Goal: Task Accomplishment & Management: Complete application form

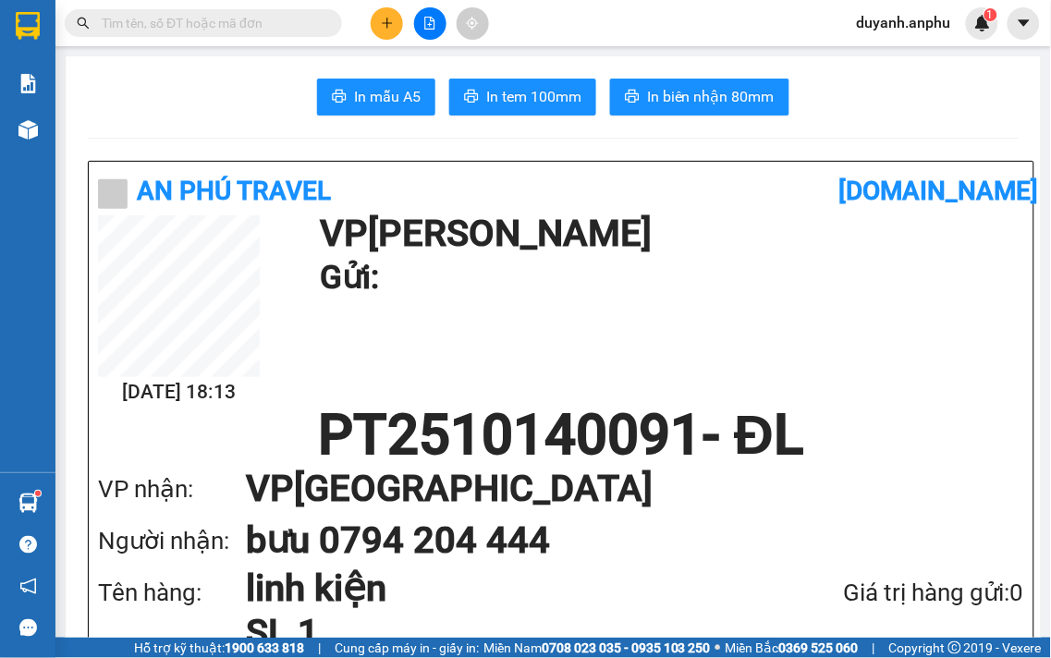
click at [198, 26] on input "text" at bounding box center [211, 23] width 218 height 20
click at [384, 21] on icon "plus" at bounding box center [387, 23] width 13 height 13
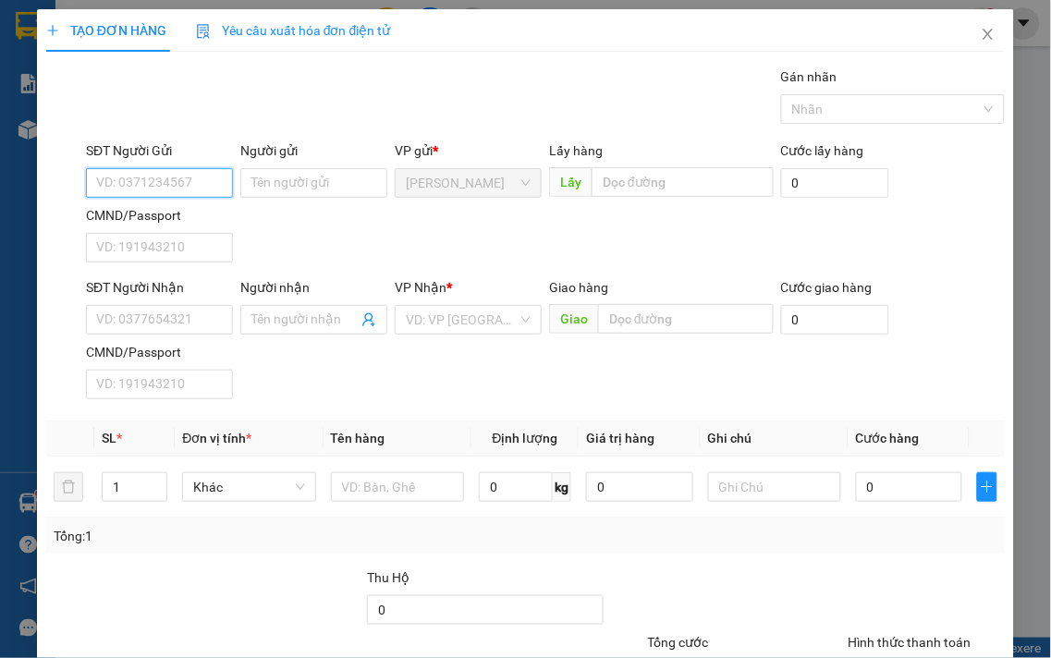
click at [159, 176] on input "SĐT Người Gửi" at bounding box center [159, 183] width 147 height 30
type input "0915399844"
click at [157, 324] on input "SĐT Người Nhận" at bounding box center [159, 320] width 147 height 30
drag, startPoint x: 185, startPoint y: 172, endPoint x: 87, endPoint y: 178, distance: 98.2
click at [86, 178] on input "0915399844" at bounding box center [159, 183] width 147 height 30
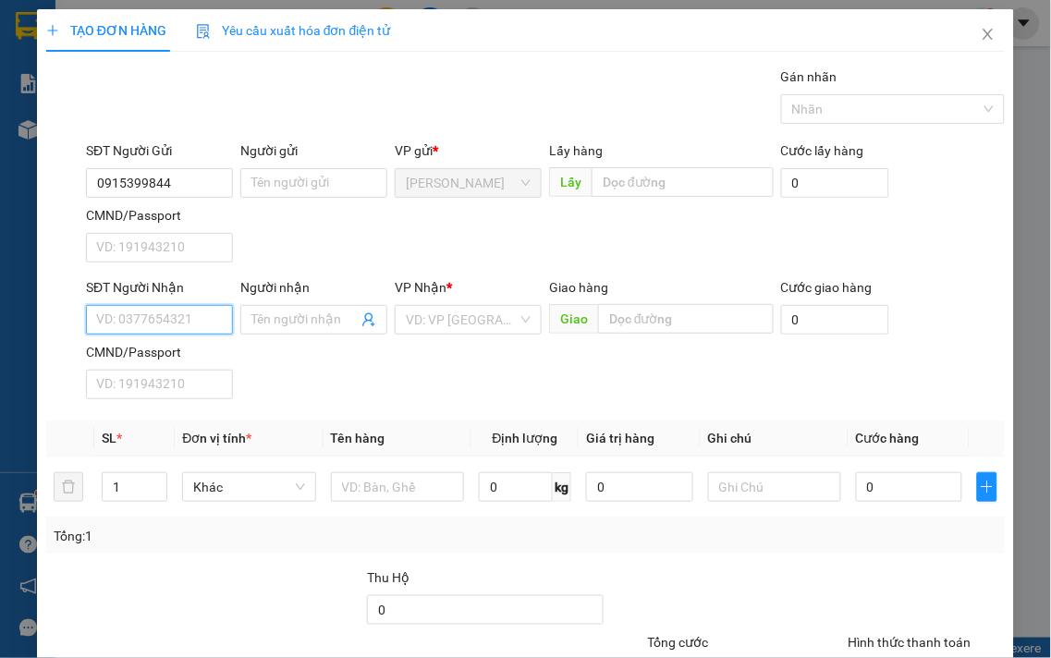
click at [164, 311] on input "SĐT Người Nhận" at bounding box center [159, 320] width 147 height 30
paste input "0915399844"
type input "0915399844"
click at [305, 315] on input "Người nhận" at bounding box center [304, 320] width 106 height 20
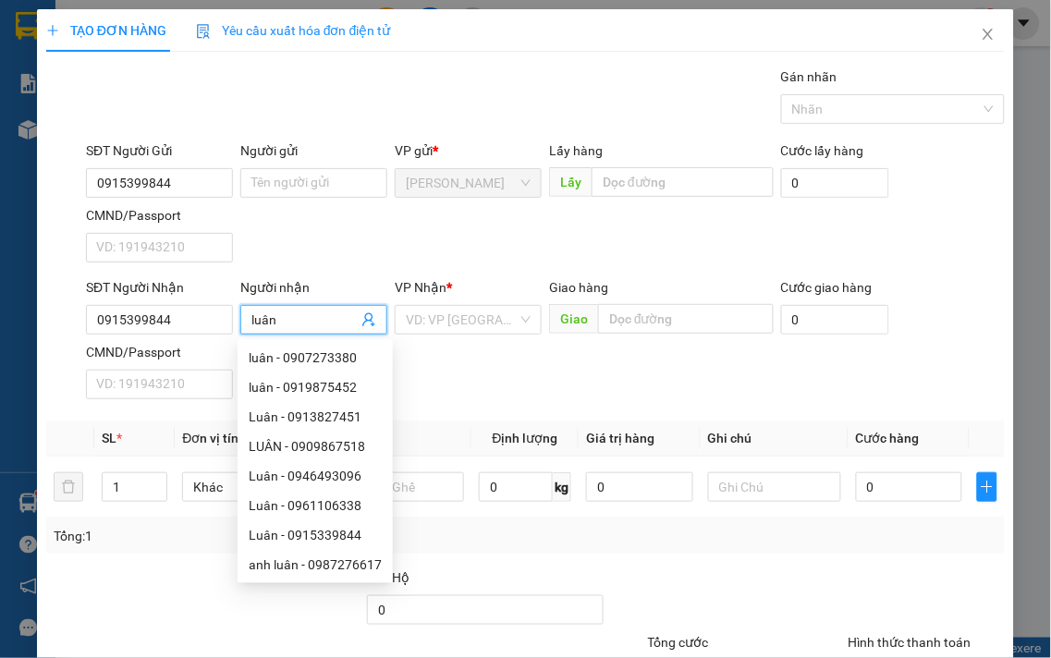
type input "luân"
click at [391, 216] on div "SĐT Người Gửi 0915399844 Người gửi Tên người gửi VP gửi * [PERSON_NAME] Lấy hàn…" at bounding box center [545, 205] width 926 height 129
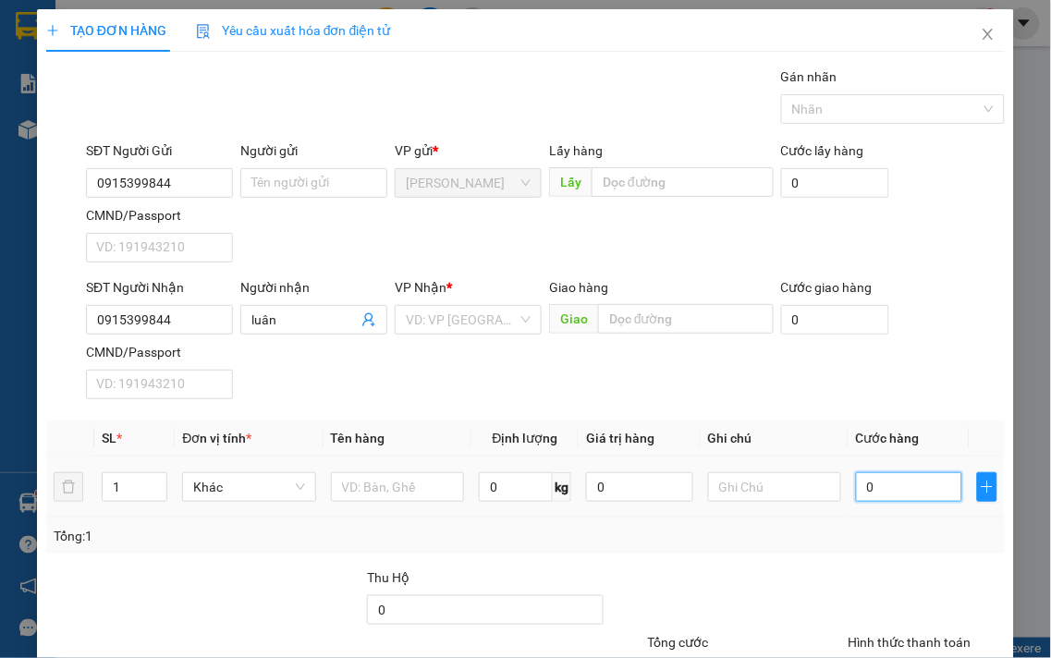
click at [863, 492] on input "0" at bounding box center [909, 487] width 106 height 30
type input "4"
type input "401"
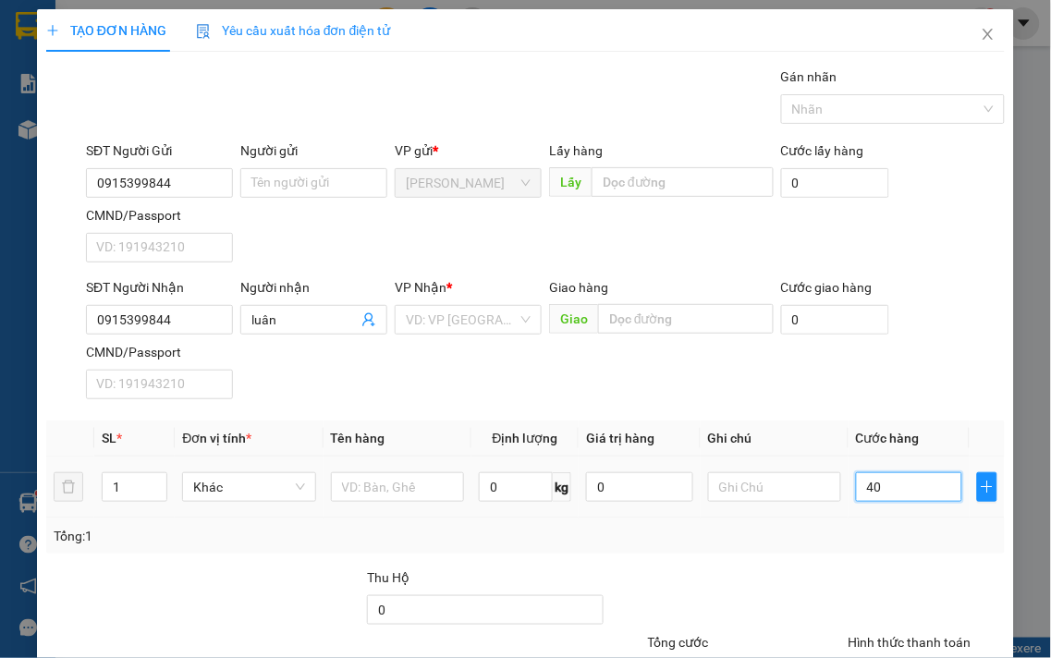
type input "401"
type input "40"
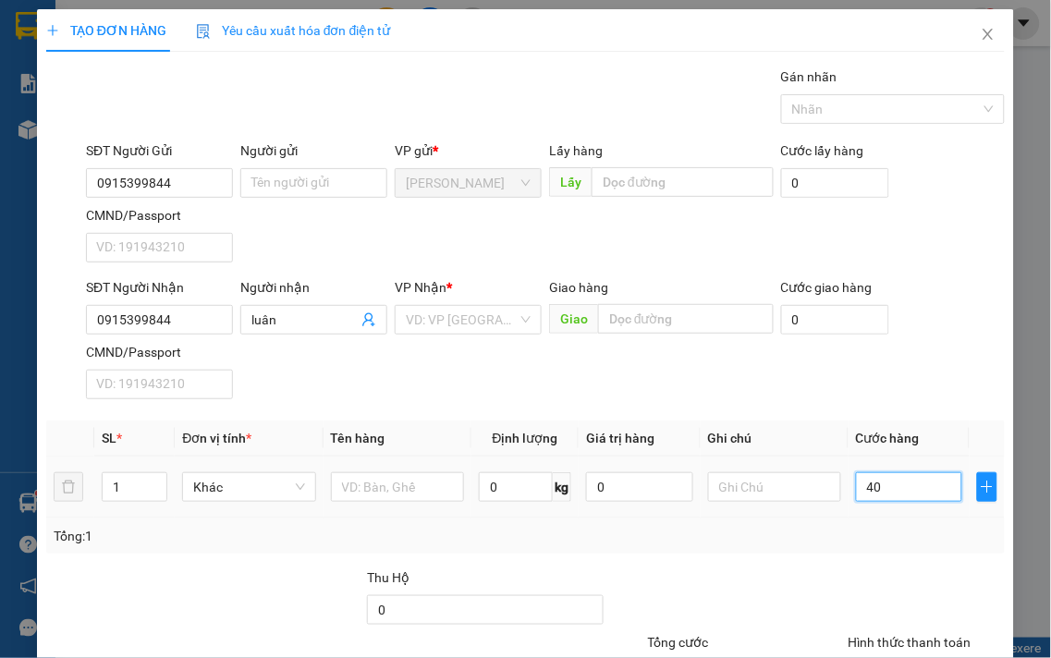
type input "400"
type input "40"
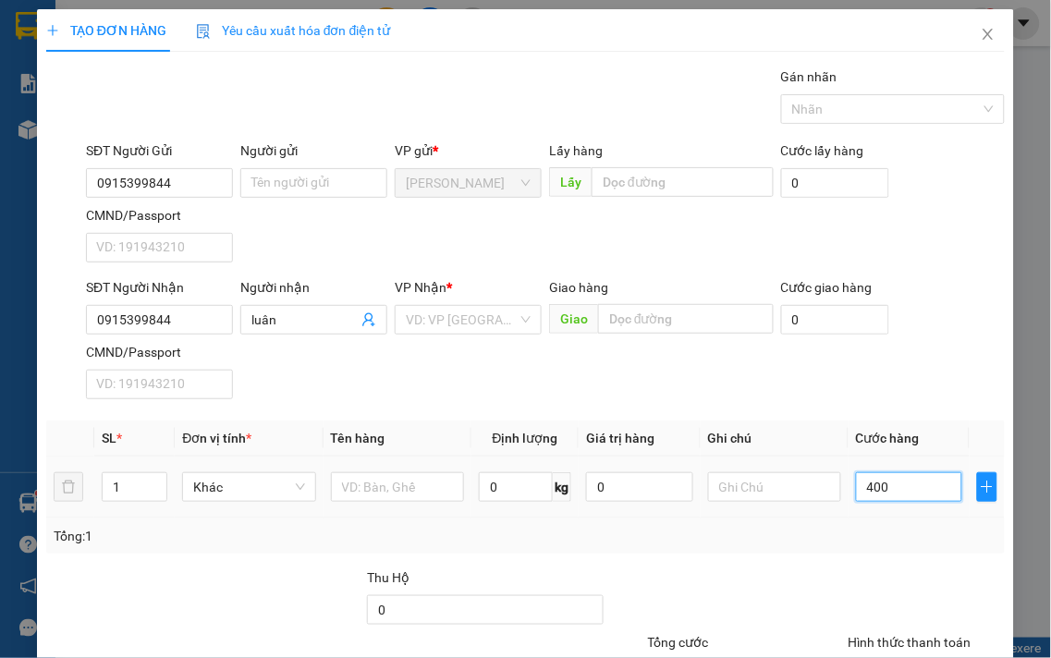
type input "40"
type input "40.000"
click at [874, 566] on div "Transit Pickup Surcharge Ids Transit Deliver Surcharge Ids Transit Deliver Surc…" at bounding box center [525, 422] width 959 height 711
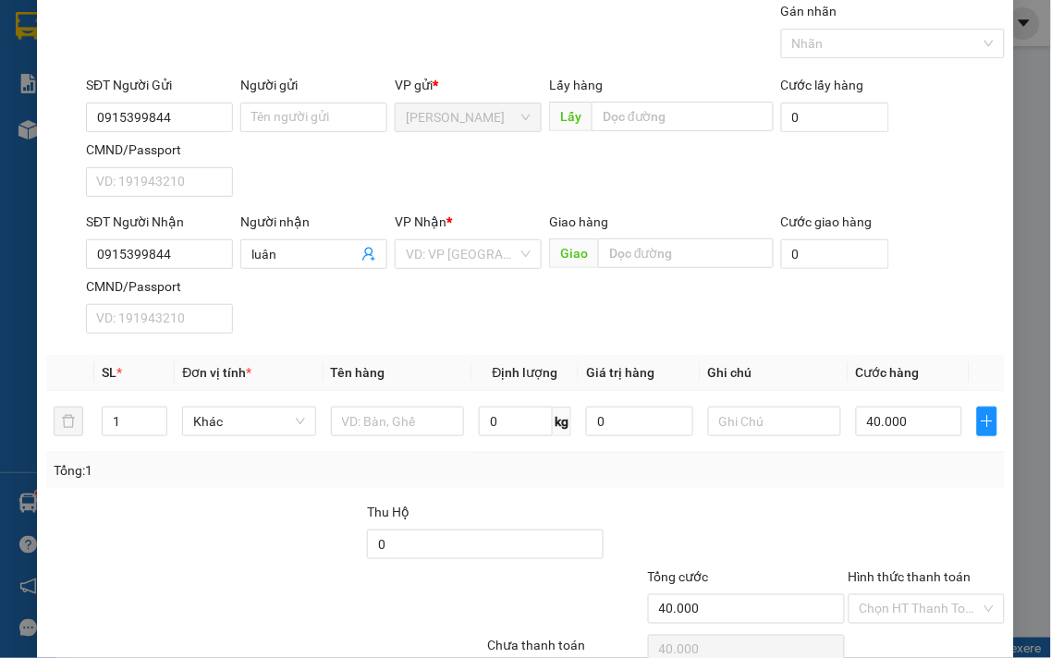
scroll to position [103, 0]
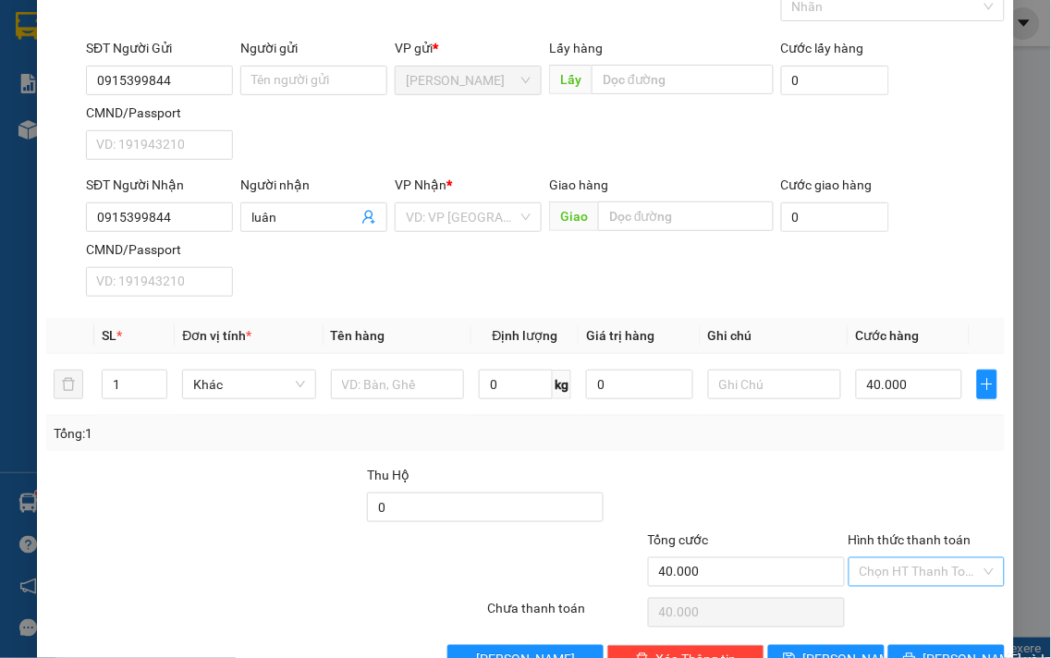
click at [908, 571] on input "Hình thức thanh toán" at bounding box center [921, 572] width 122 height 28
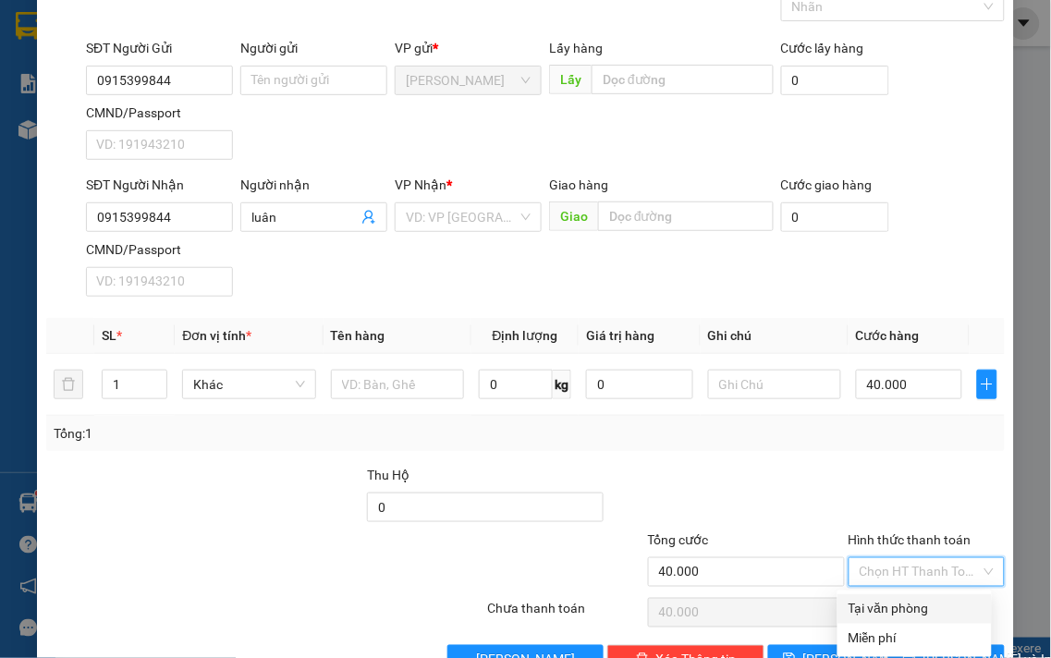
click at [897, 608] on div "Tại văn phòng" at bounding box center [915, 609] width 132 height 20
type input "0"
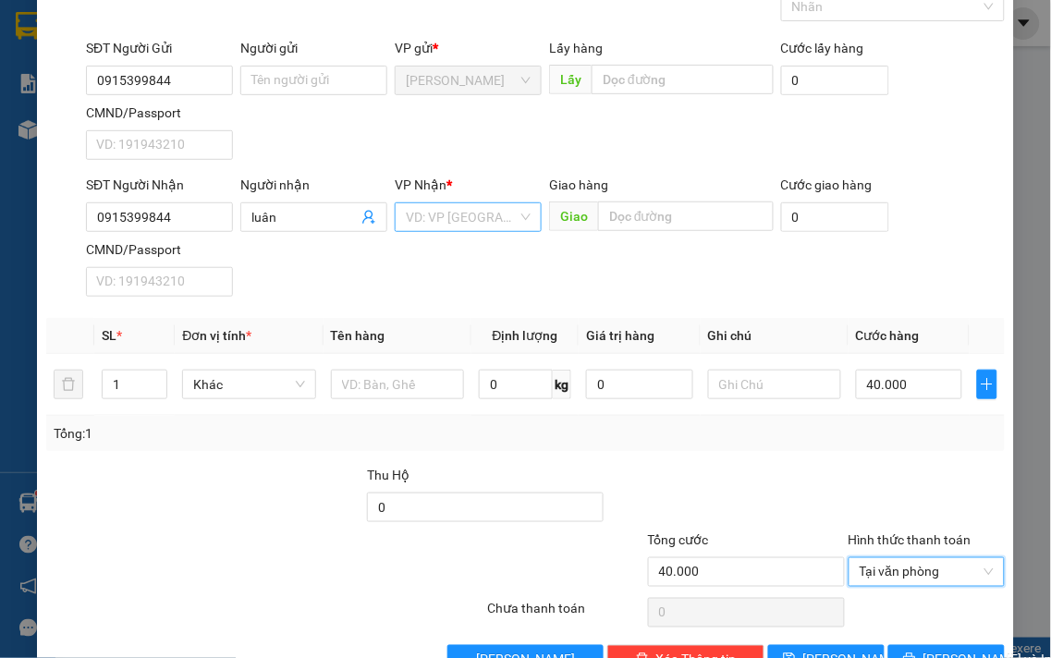
click at [478, 219] on input "search" at bounding box center [462, 217] width 112 height 28
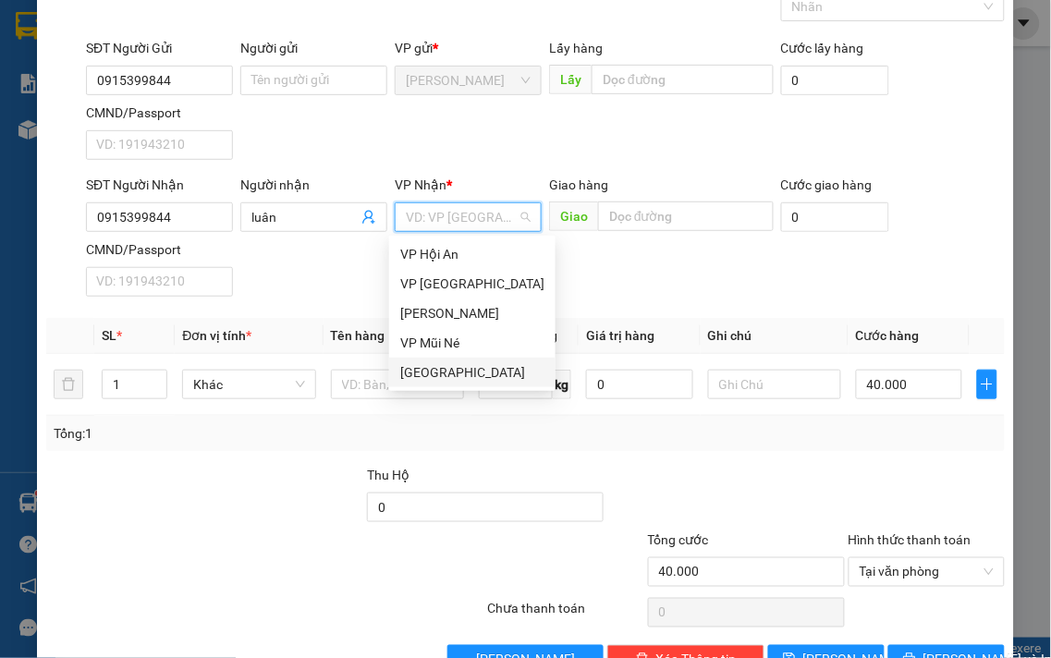
click at [428, 371] on div "[GEOGRAPHIC_DATA]" at bounding box center [472, 372] width 144 height 20
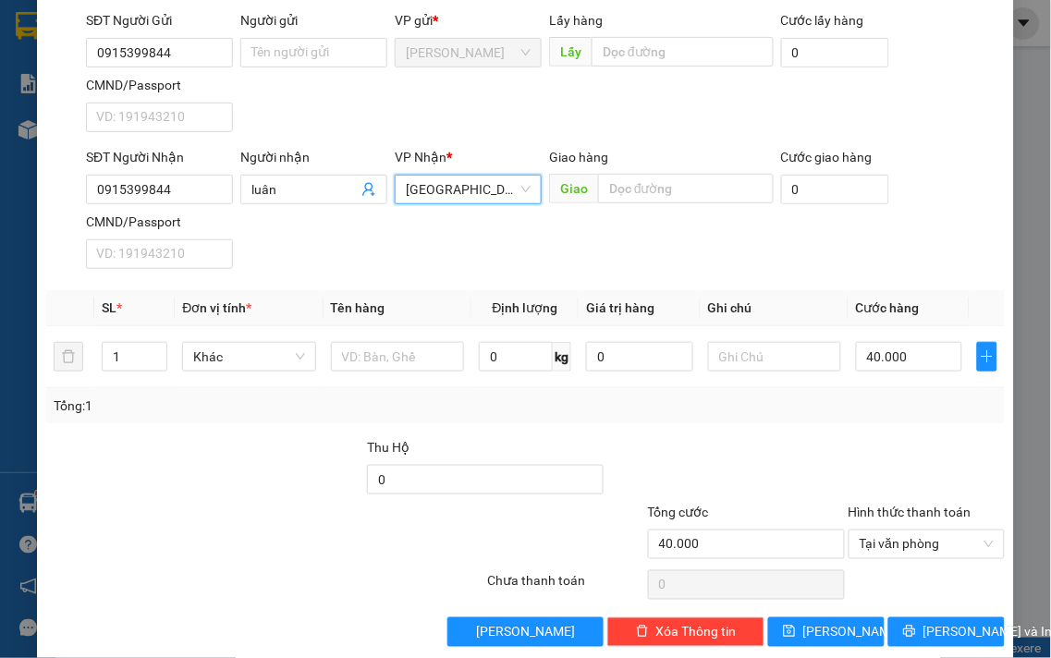
scroll to position [154, 0]
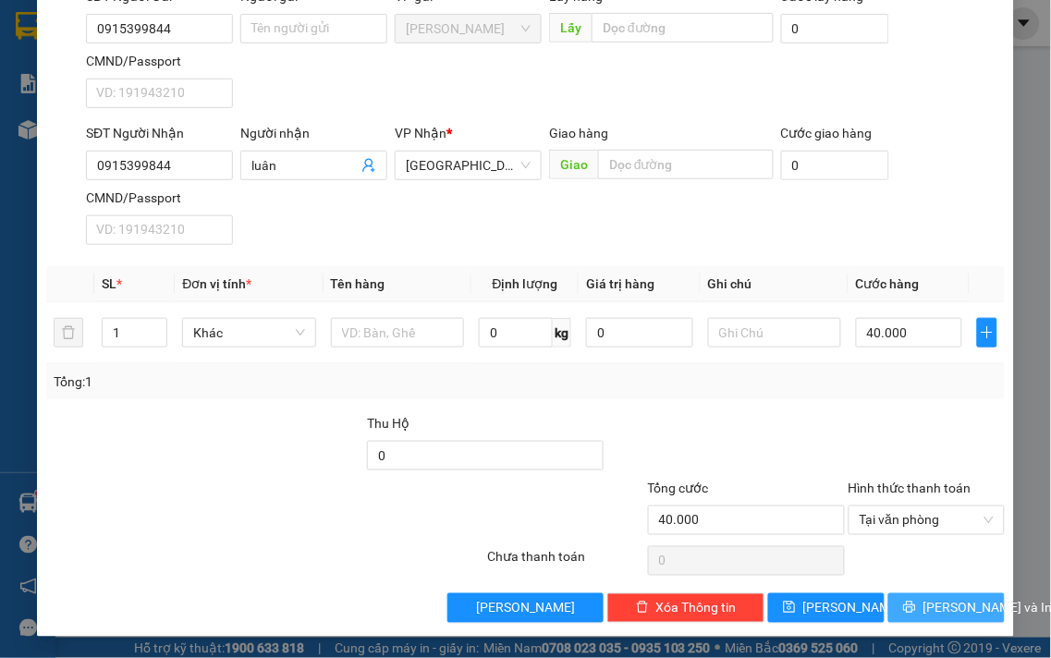
click at [966, 607] on span "[PERSON_NAME] và In" at bounding box center [988, 608] width 129 height 20
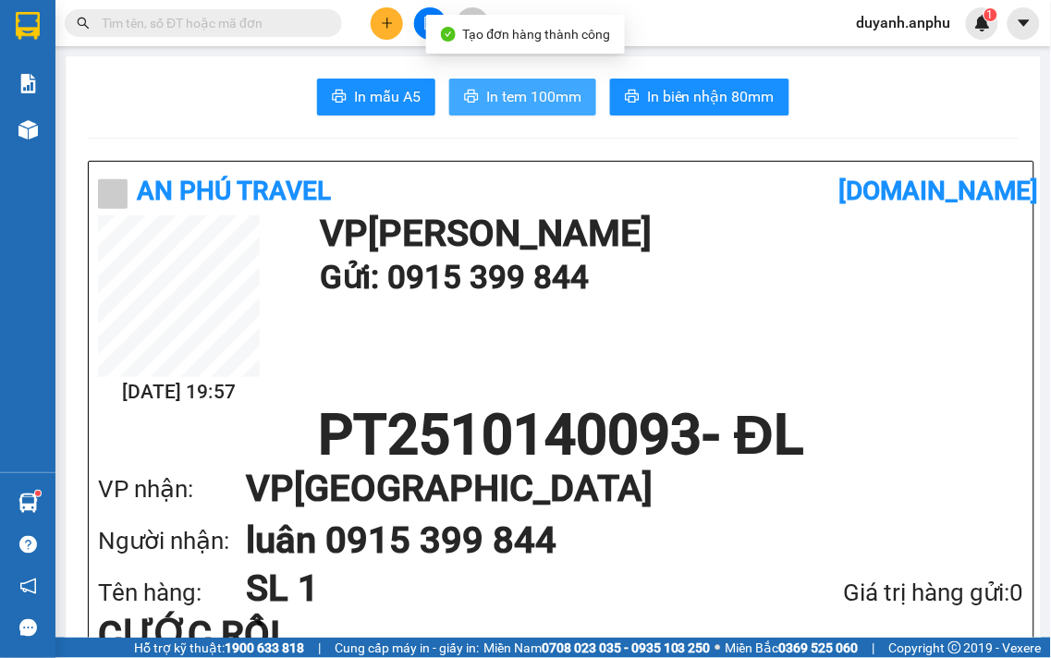
click at [542, 98] on span "In tem 100mm" at bounding box center [533, 96] width 95 height 23
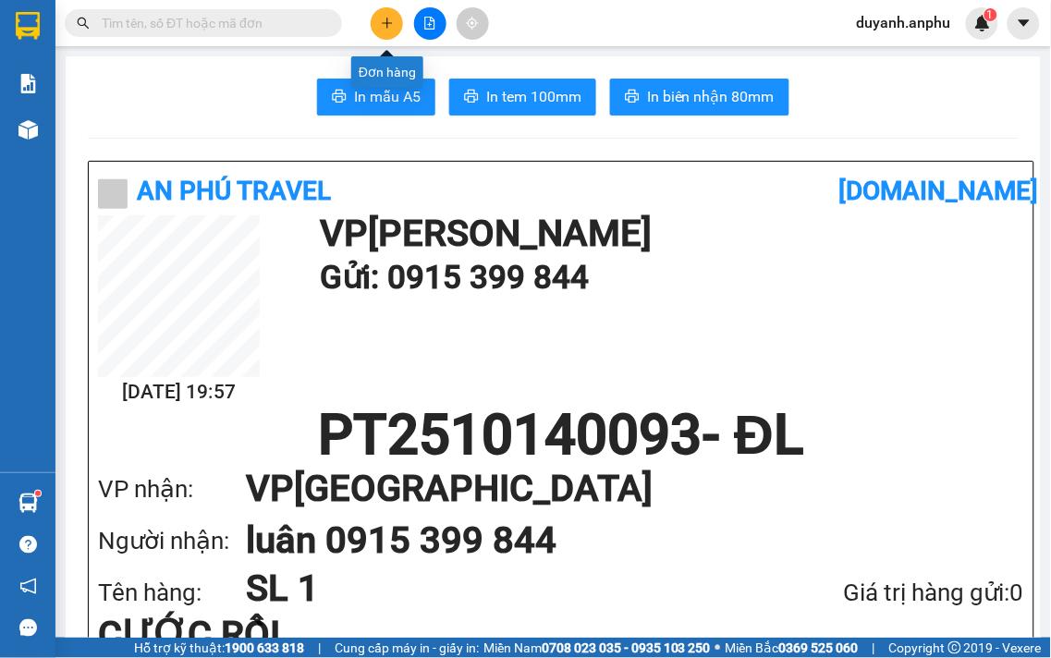
click at [391, 28] on icon "plus" at bounding box center [387, 23] width 13 height 13
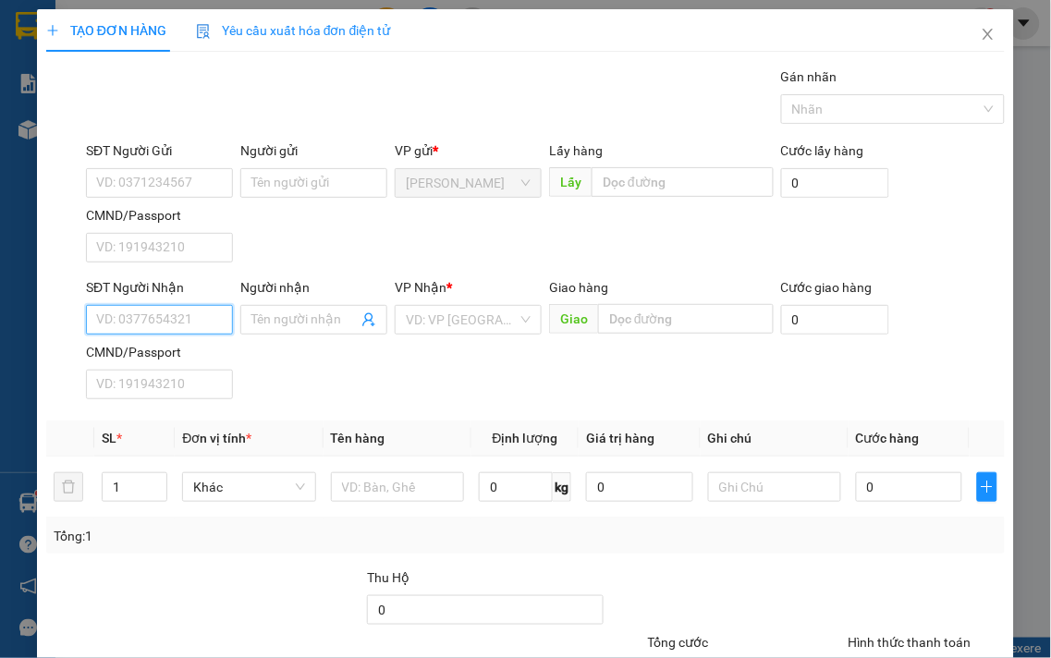
click at [167, 321] on input "SĐT Người Nhận" at bounding box center [159, 320] width 147 height 30
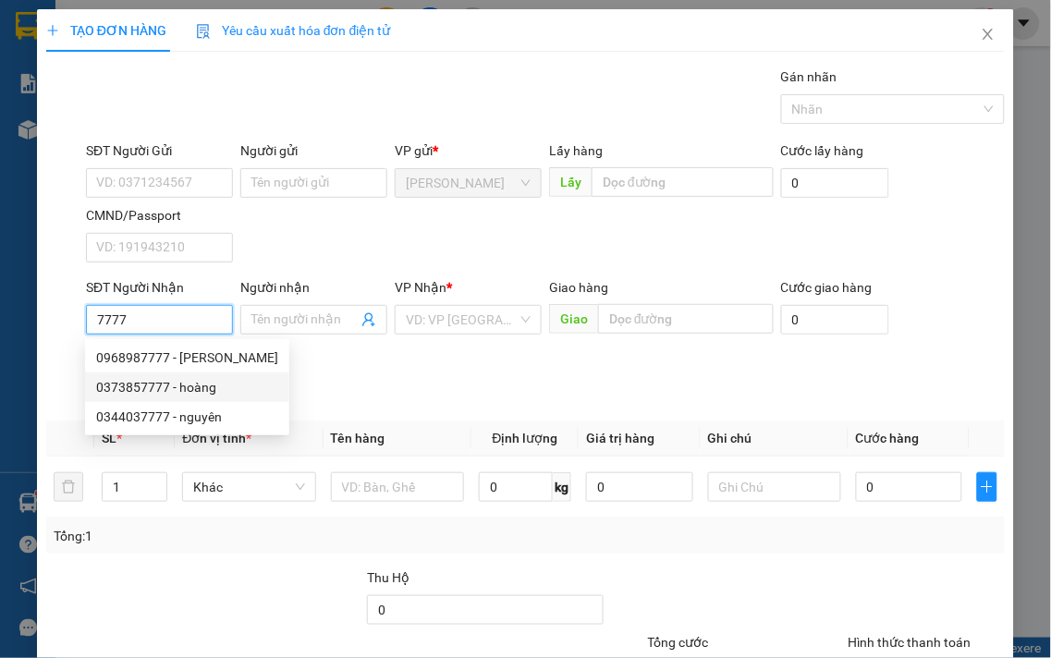
click at [189, 386] on div "0373857777 - hoàng" at bounding box center [187, 387] width 182 height 20
type input "0373857777"
type input "hoàng"
type input "CX mai Hoa"
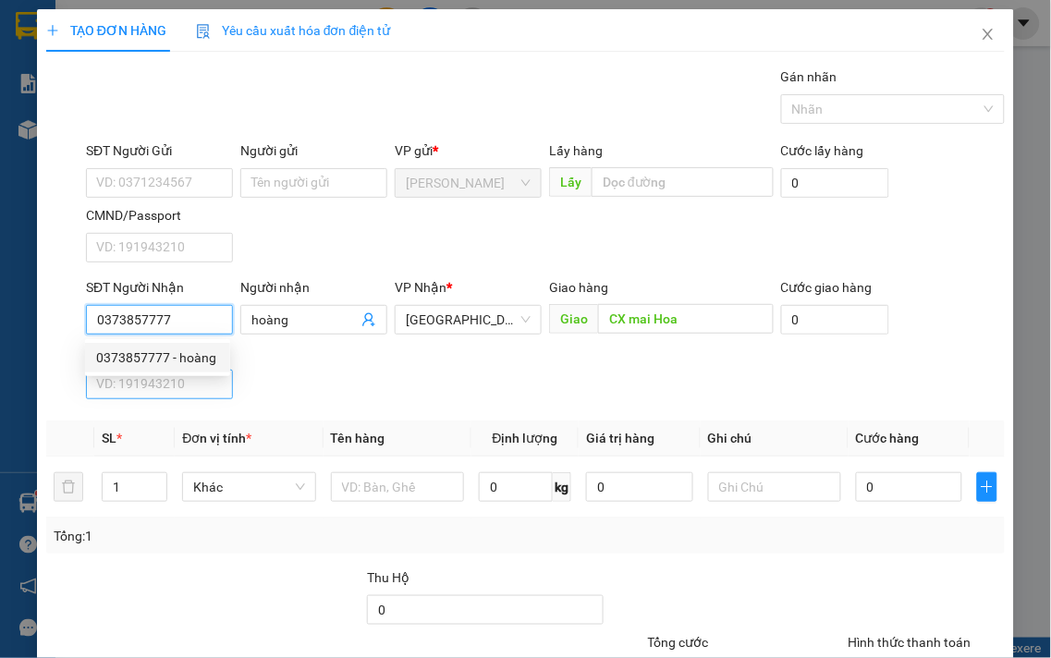
type input "40.000"
type input "0373857777"
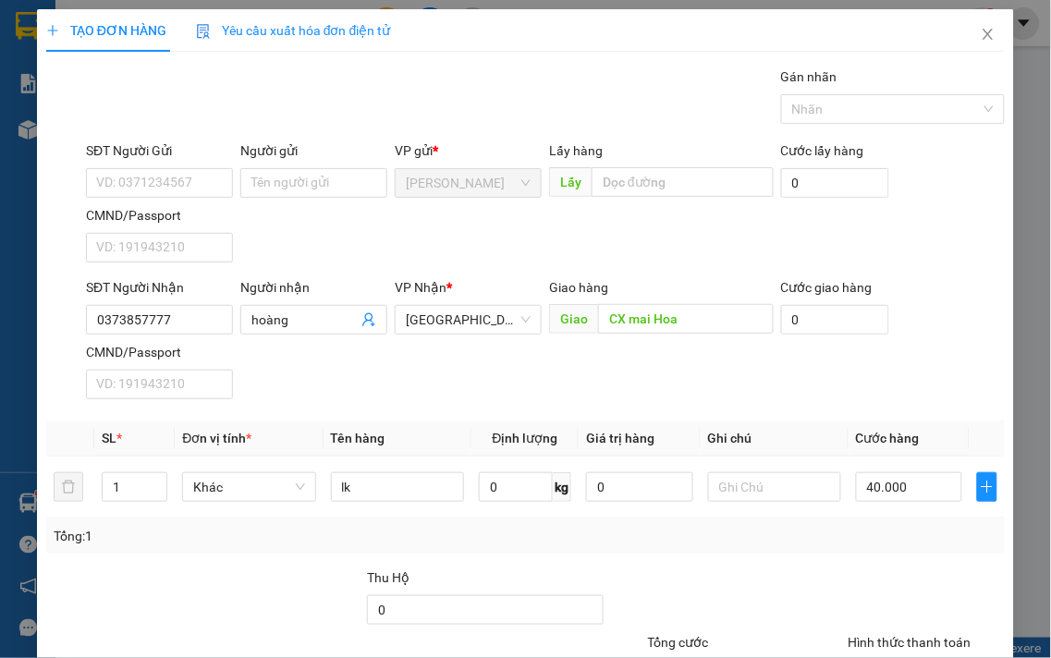
type input "0"
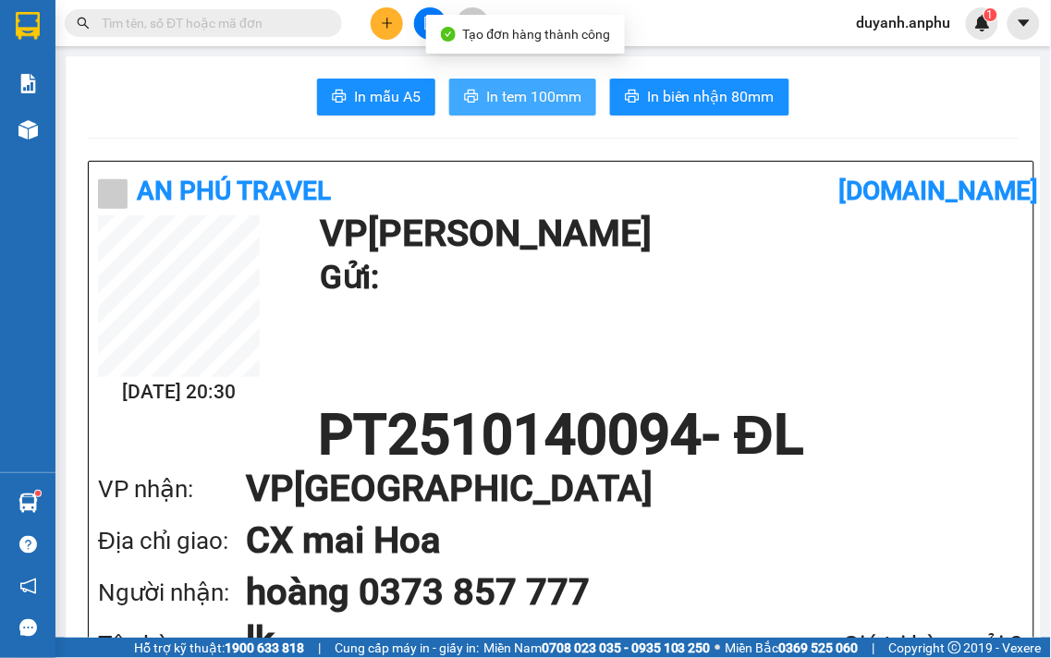
drag, startPoint x: 525, startPoint y: 99, endPoint x: 536, endPoint y: 94, distance: 12.0
click at [527, 99] on span "In tem 100mm" at bounding box center [533, 96] width 95 height 23
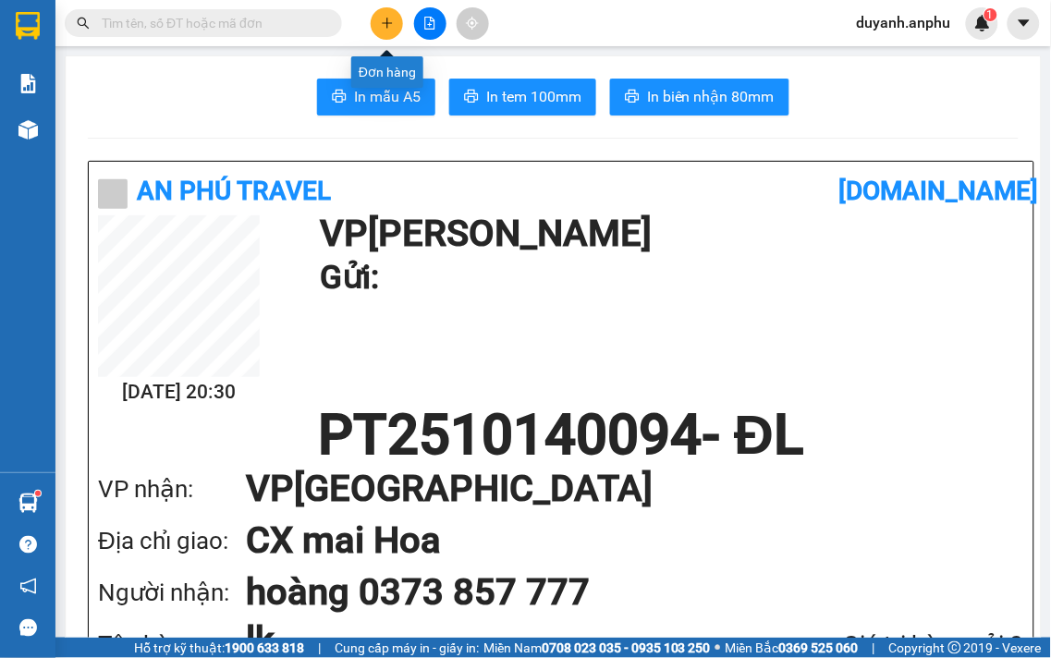
click at [385, 11] on button at bounding box center [387, 23] width 32 height 32
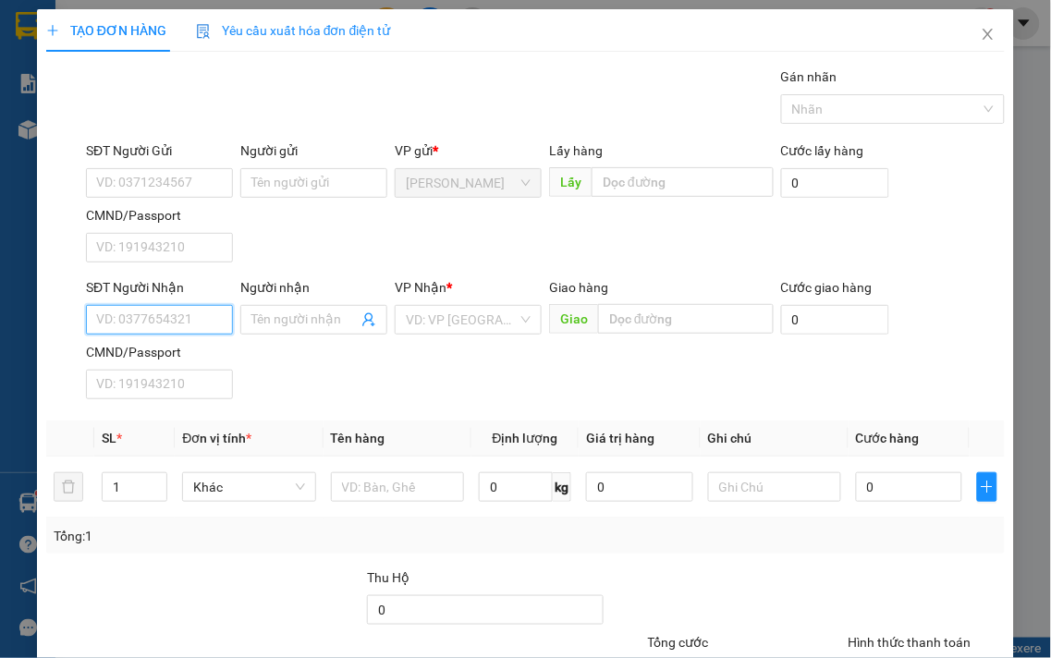
click at [116, 310] on input "SĐT Người Nhận" at bounding box center [159, 320] width 147 height 30
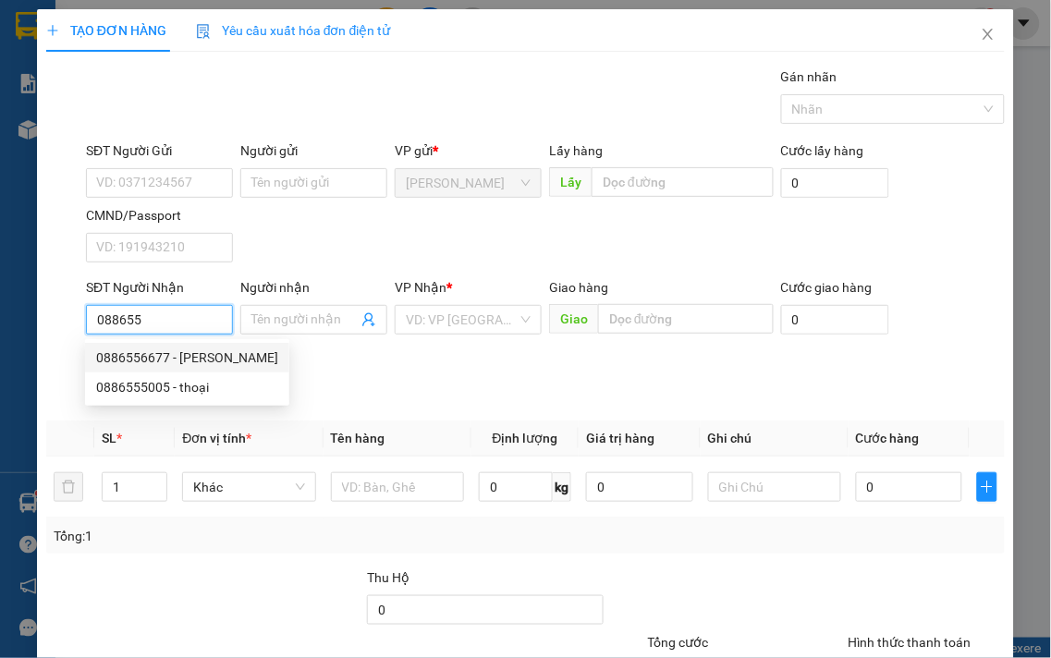
click at [172, 354] on div "0886556677 - [PERSON_NAME]" at bounding box center [187, 358] width 182 height 20
type input "0886556677"
type input "[PERSON_NAME]"
type input "40.000"
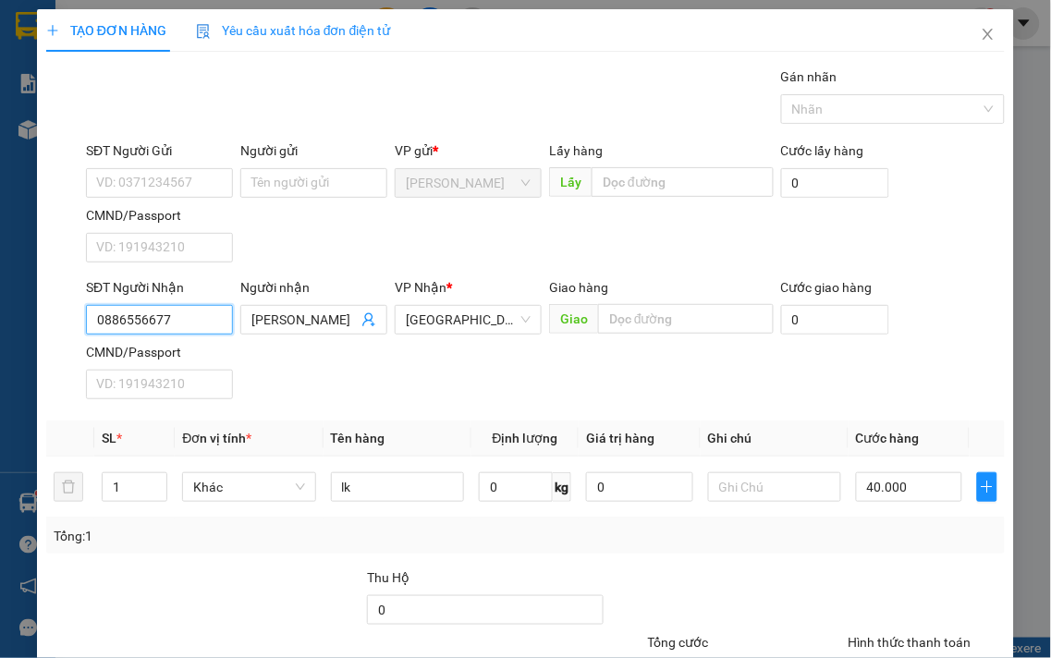
type input "0886556677"
click at [875, 526] on div "Tổng: 1" at bounding box center [526, 536] width 944 height 20
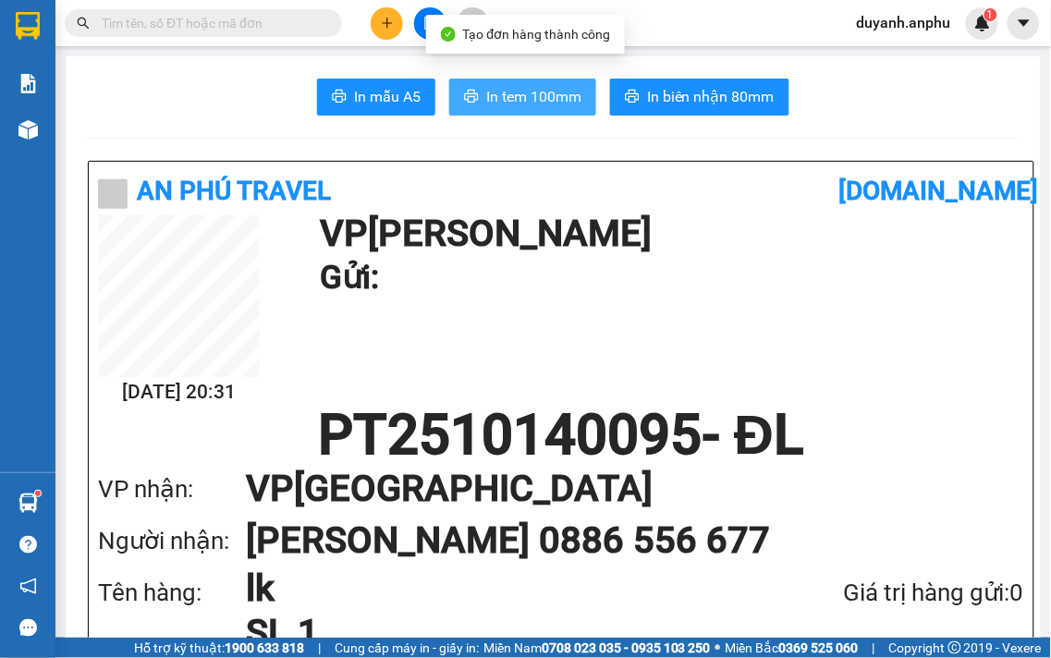
click at [496, 87] on span "In tem 100mm" at bounding box center [533, 96] width 95 height 23
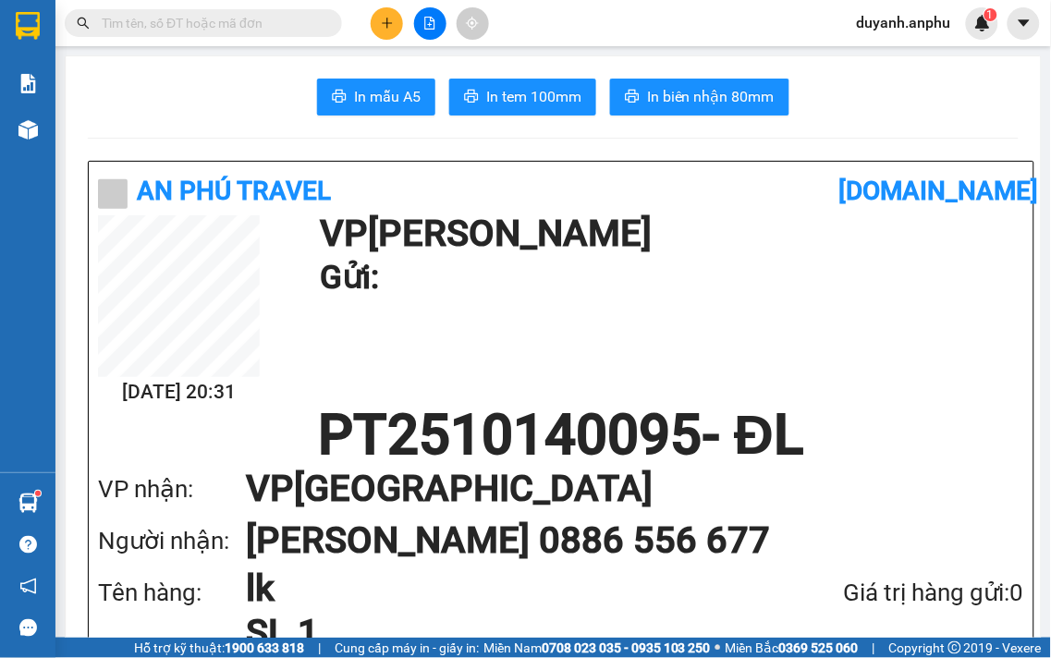
click at [226, 21] on input "text" at bounding box center [211, 23] width 218 height 20
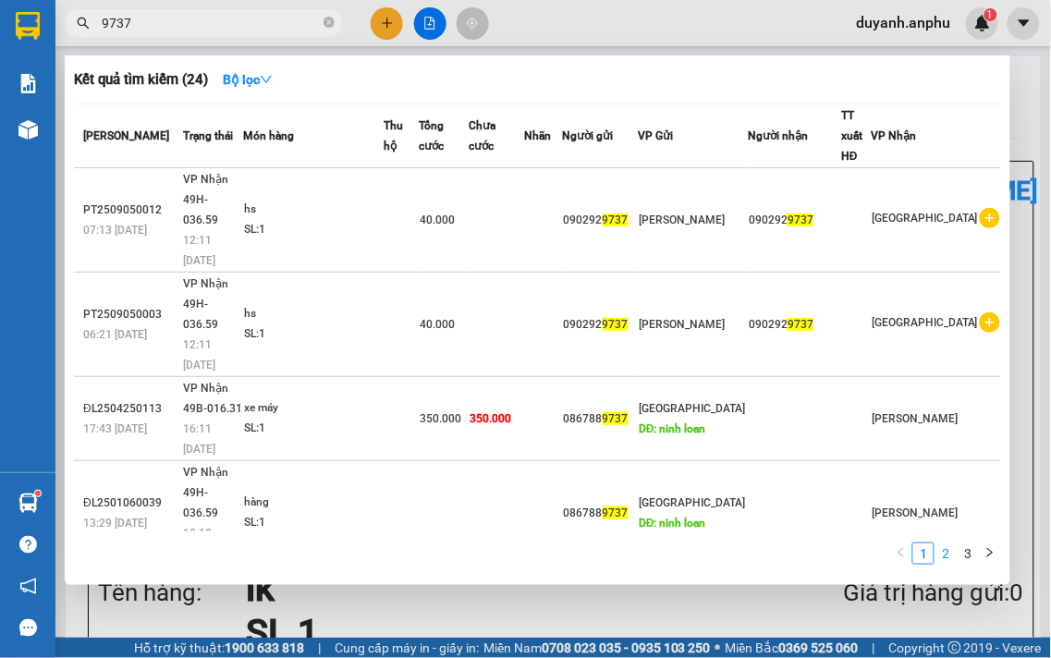
type input "9737"
click at [945, 557] on link "2" at bounding box center [946, 554] width 20 height 20
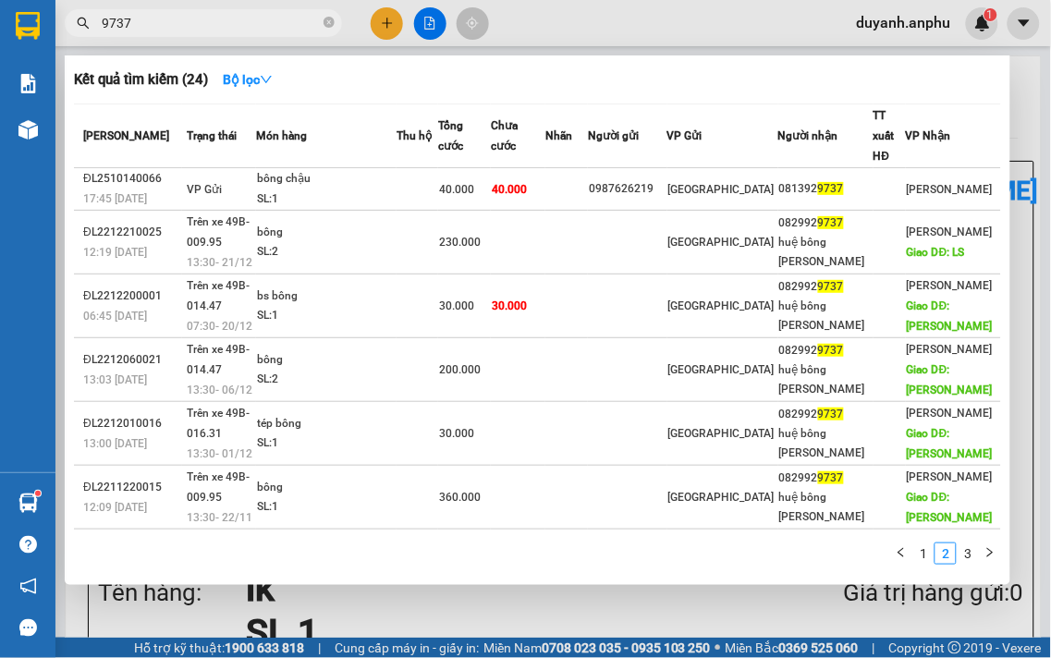
click at [431, 24] on div at bounding box center [525, 329] width 1051 height 658
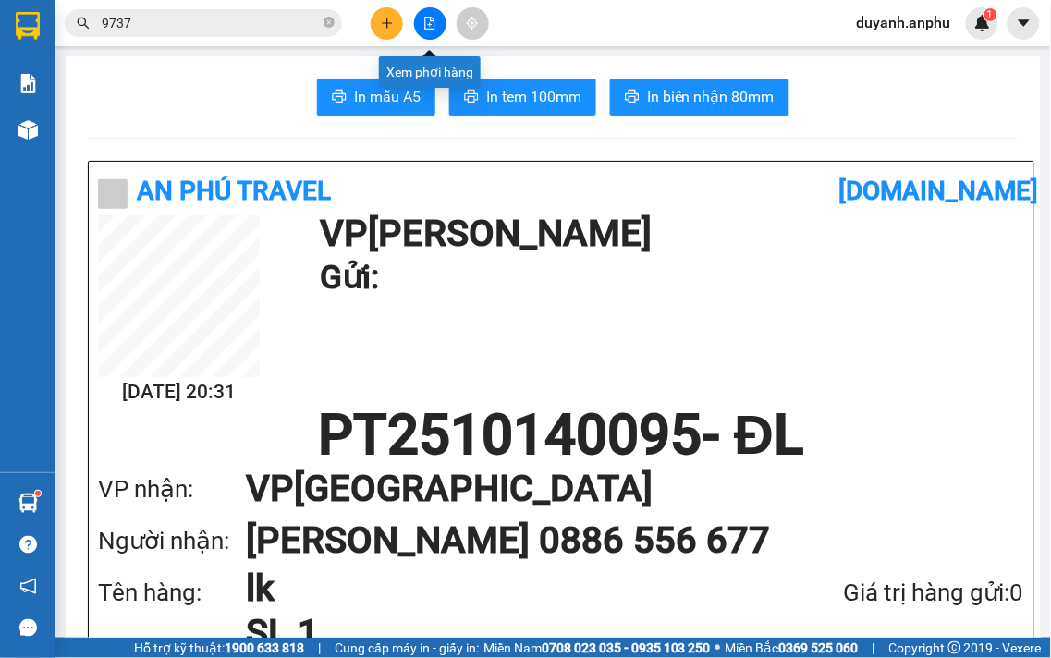
click at [427, 25] on icon "file-add" at bounding box center [429, 23] width 13 height 13
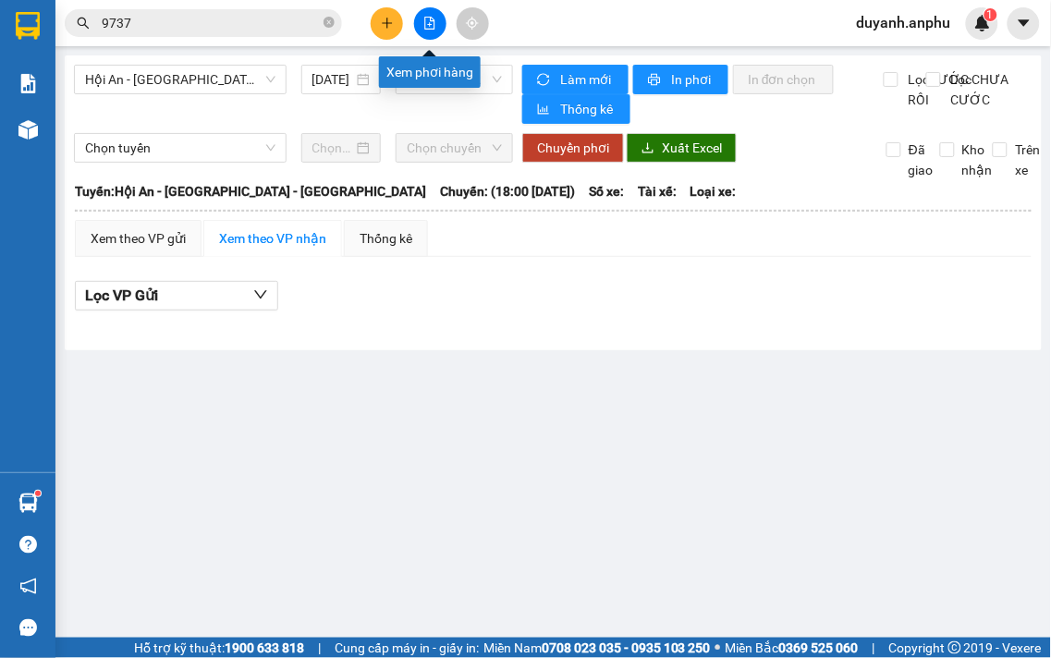
click at [430, 19] on icon "file-add" at bounding box center [430, 23] width 10 height 13
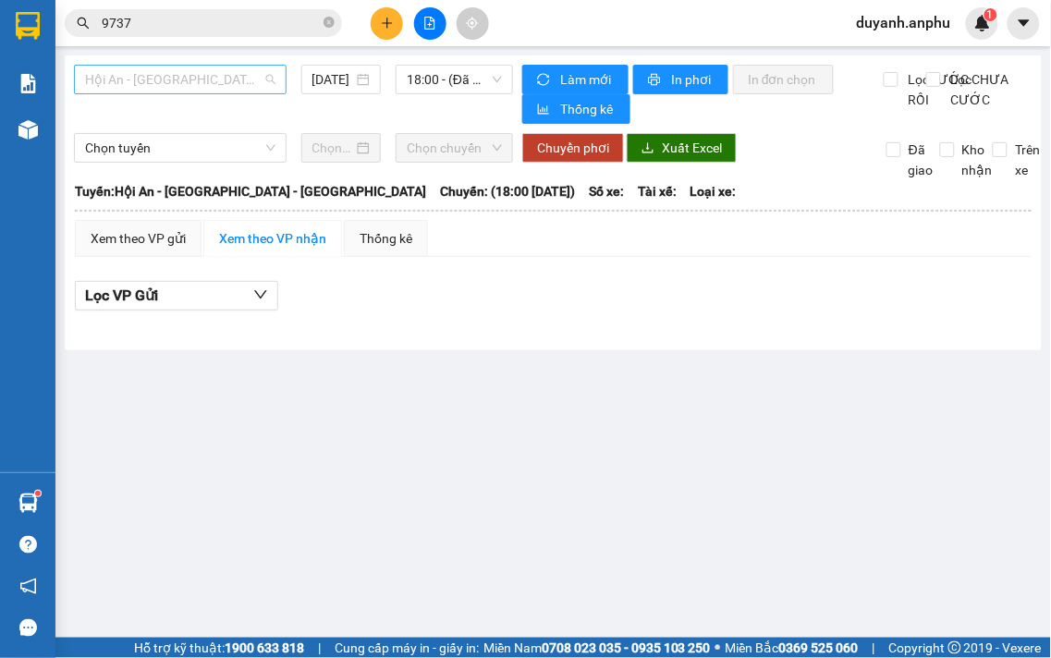
click at [223, 80] on span "Hội An - [GEOGRAPHIC_DATA] - [GEOGRAPHIC_DATA]" at bounding box center [180, 80] width 190 height 28
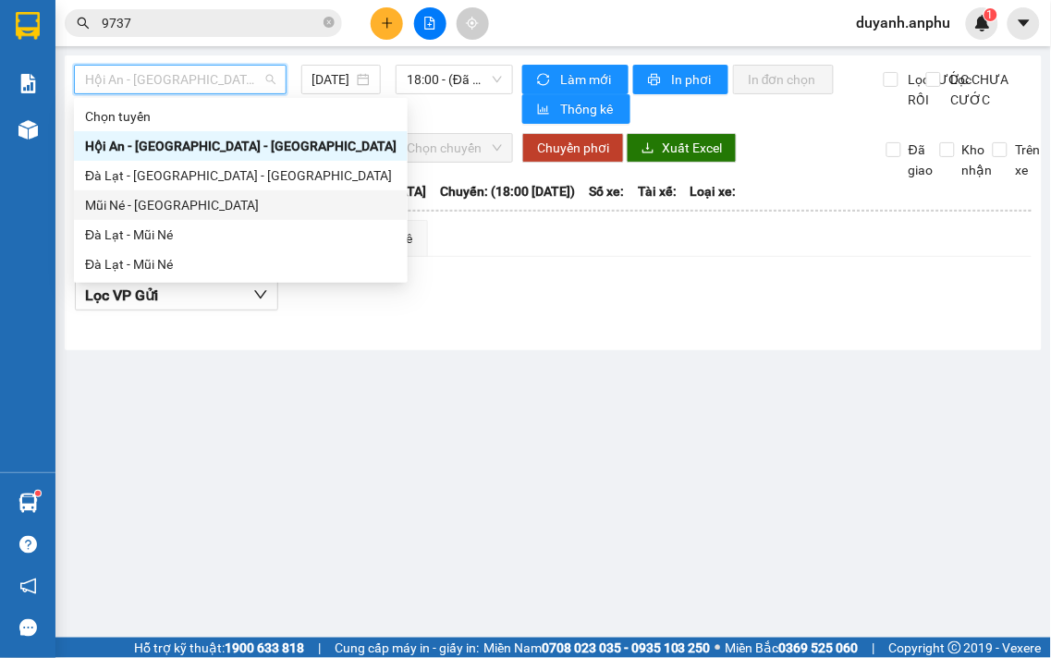
click at [173, 205] on div "Mũi Né - [GEOGRAPHIC_DATA]" at bounding box center [241, 205] width 312 height 20
type input "[DATE]"
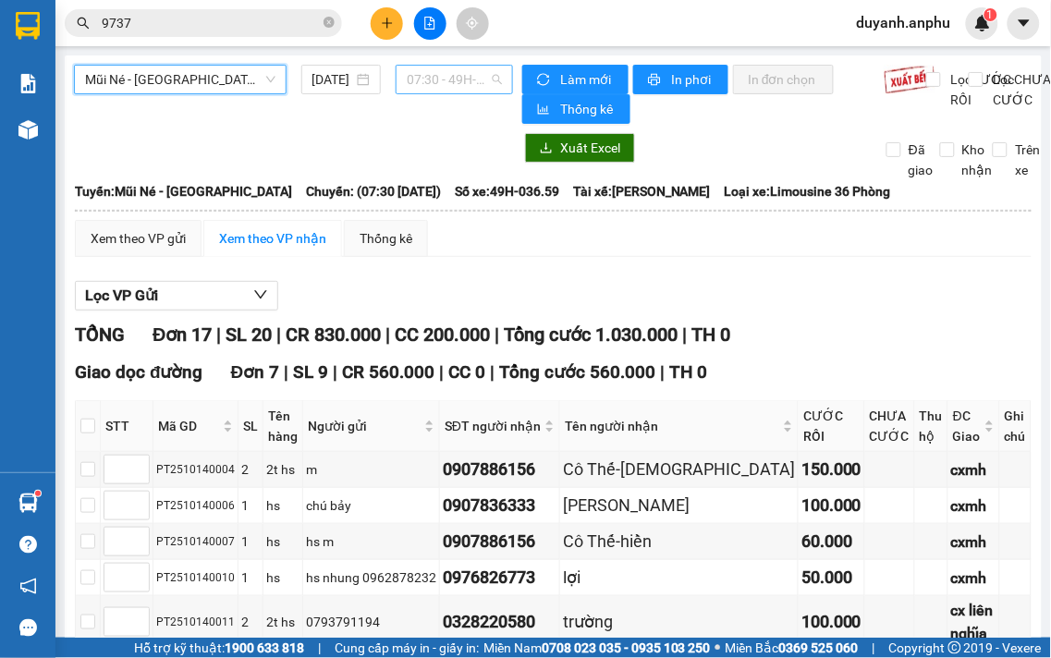
click at [438, 85] on span "07:30 - 49H-036.59" at bounding box center [454, 80] width 95 height 28
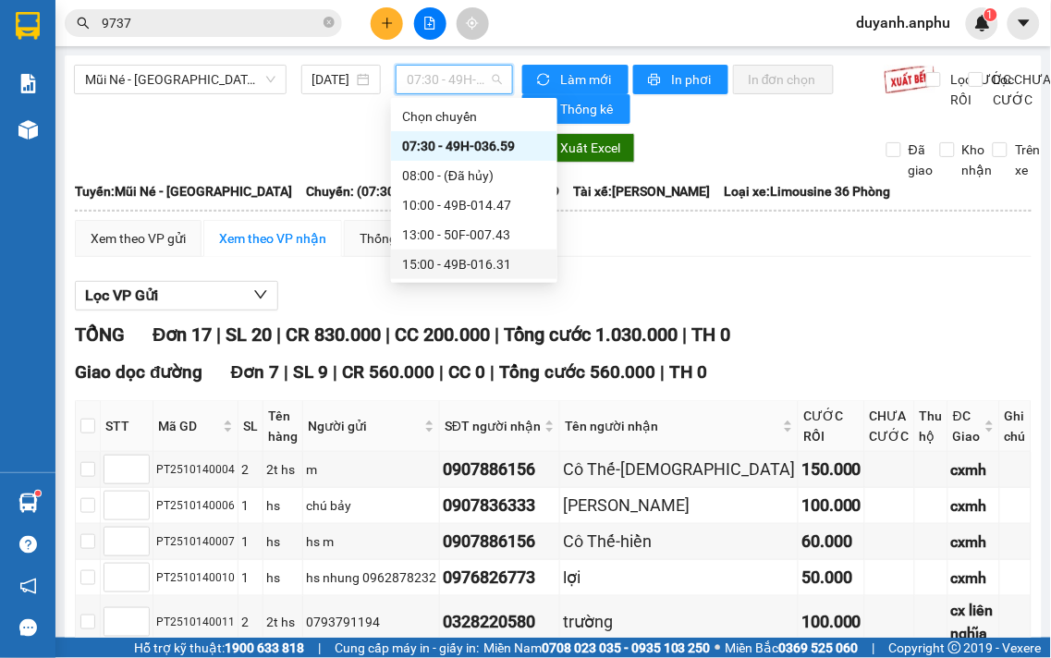
click at [439, 256] on div "15:00 - 49B-016.31" at bounding box center [474, 264] width 144 height 20
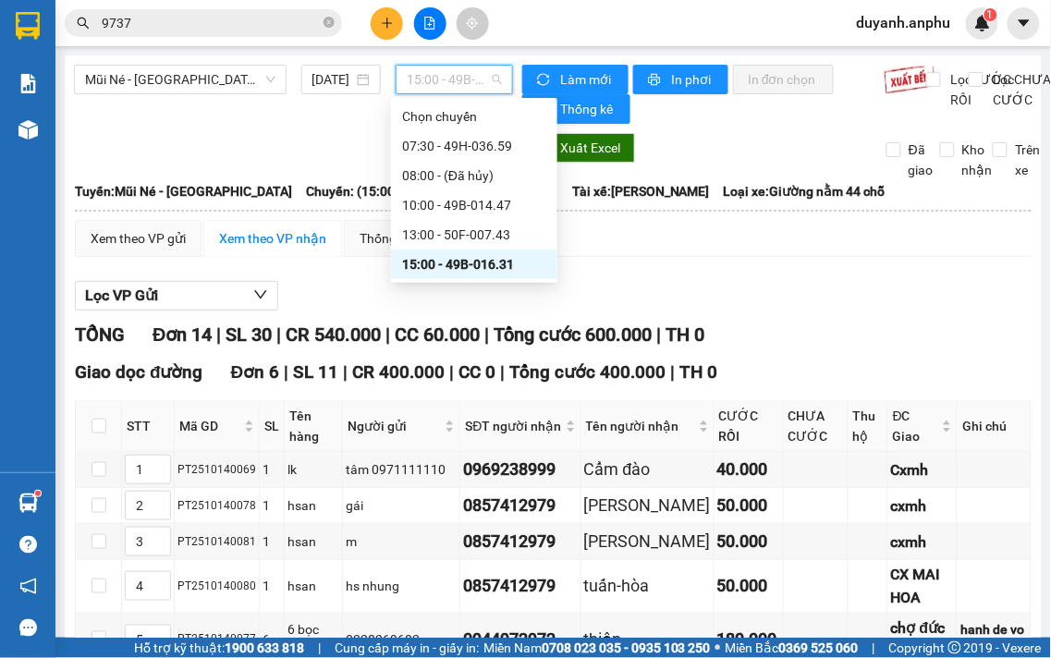
click at [460, 77] on span "15:00 - 49B-016.31" at bounding box center [454, 80] width 95 height 28
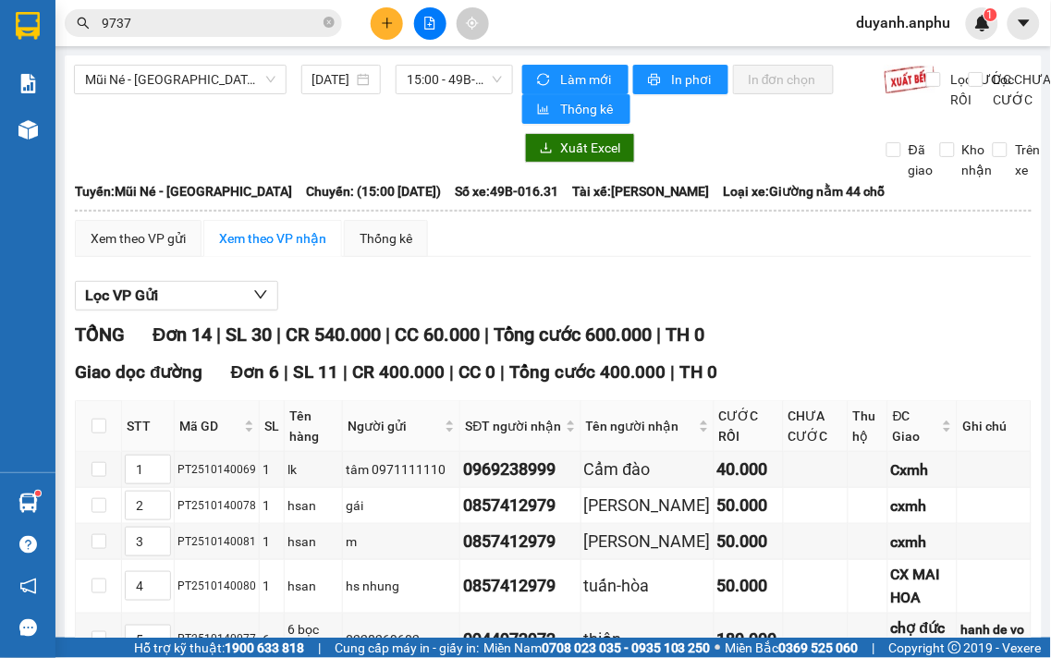
drag, startPoint x: 327, startPoint y: 139, endPoint x: 222, endPoint y: 121, distance: 106.8
click at [326, 139] on div at bounding box center [293, 148] width 439 height 30
click at [199, 80] on span "Mũi Né - [GEOGRAPHIC_DATA]" at bounding box center [180, 80] width 190 height 28
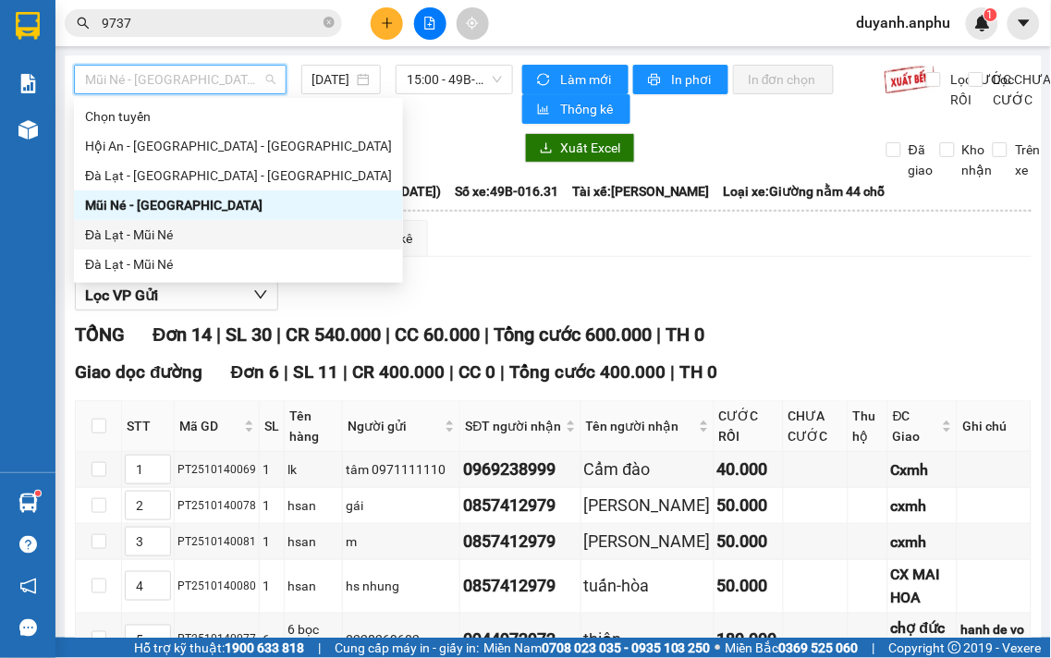
click at [164, 240] on div "Đà Lạt - Mũi Né" at bounding box center [238, 235] width 307 height 20
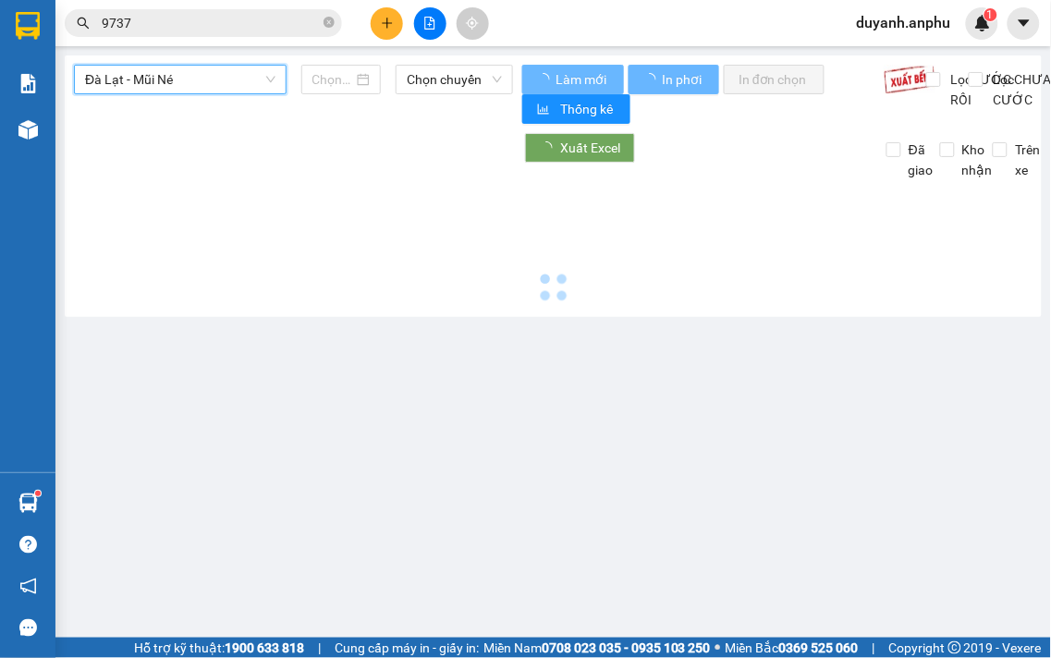
type input "[DATE]"
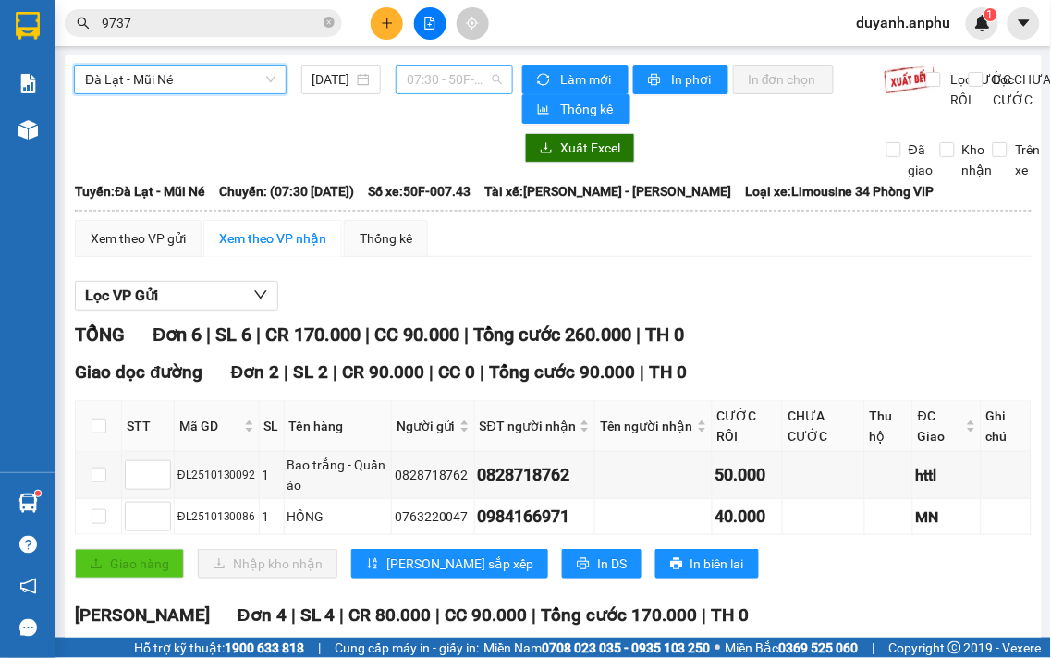
click at [483, 83] on span "07:30 - 50F-007.43" at bounding box center [454, 80] width 95 height 28
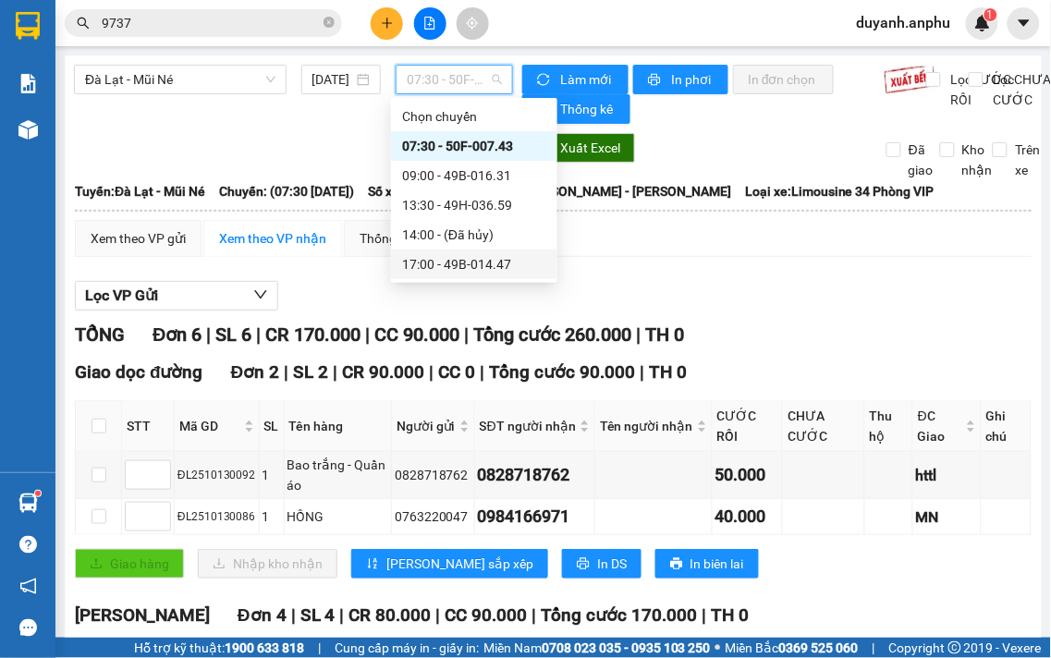
click at [457, 257] on div "17:00 - 49B-014.47" at bounding box center [474, 264] width 144 height 20
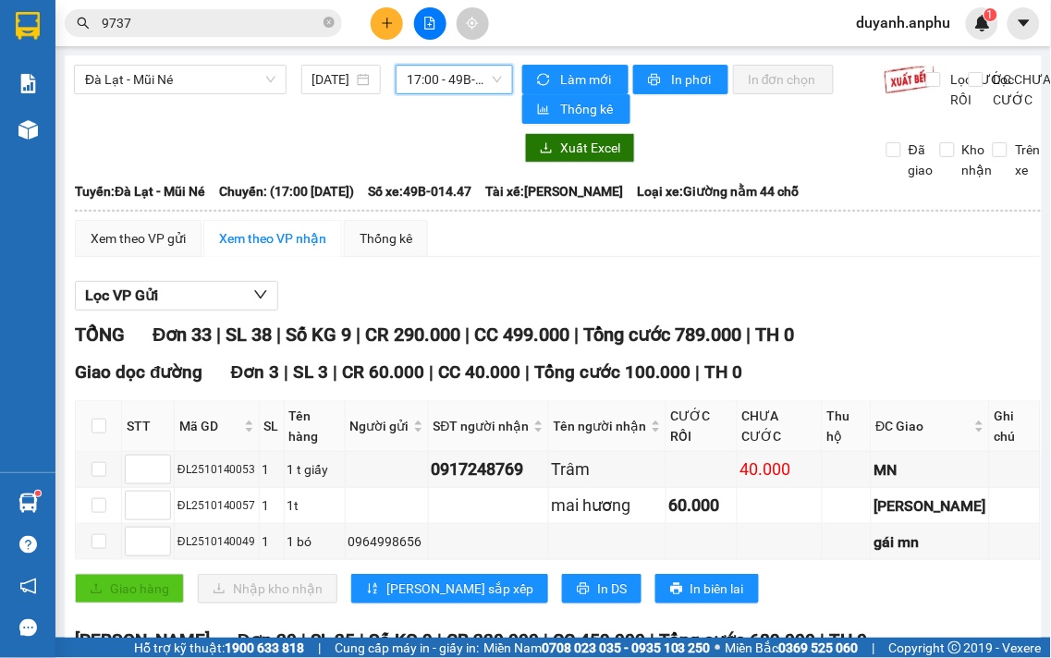
click at [445, 84] on span "17:00 - 49B-014.47" at bounding box center [454, 80] width 95 height 28
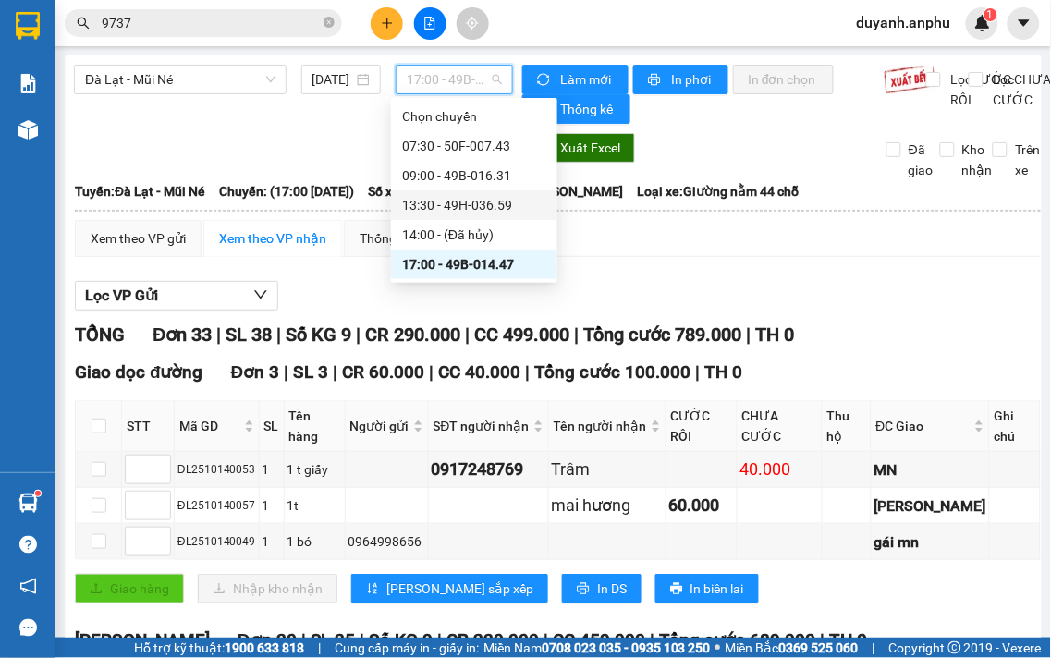
click at [465, 202] on div "13:30 - 49H-036.59" at bounding box center [474, 205] width 144 height 20
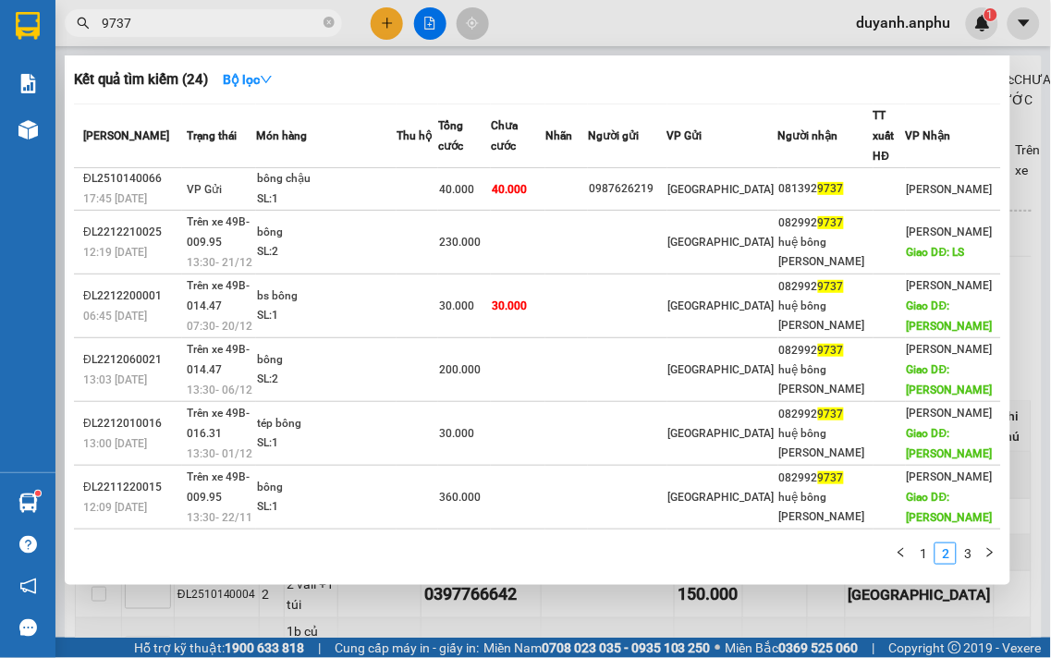
click at [252, 28] on input "9737" at bounding box center [211, 23] width 218 height 20
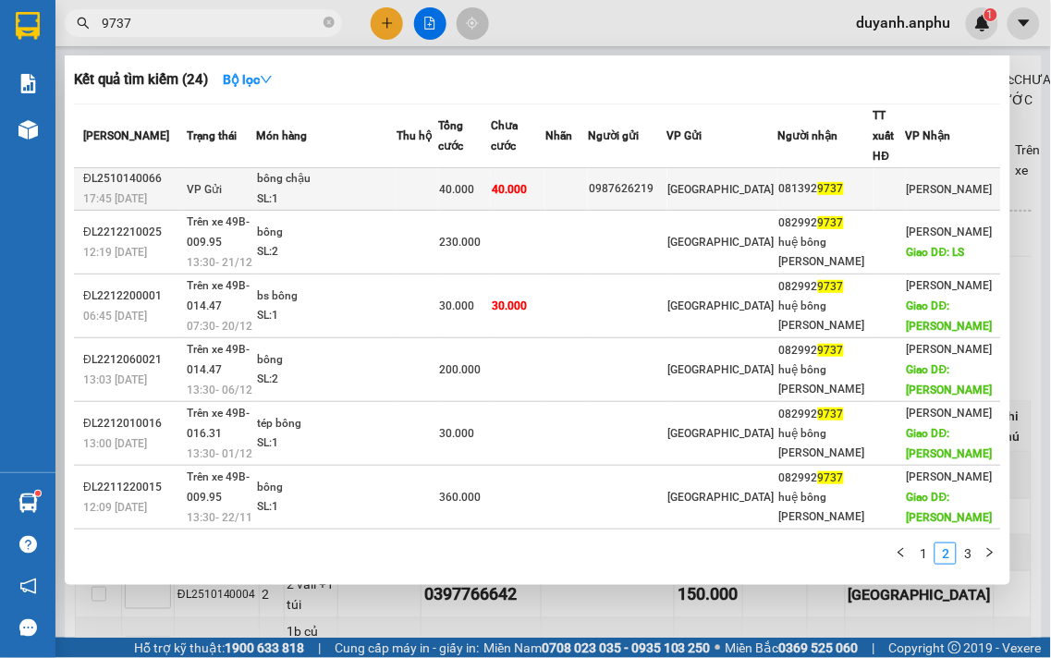
click at [588, 168] on td at bounding box center [566, 189] width 43 height 43
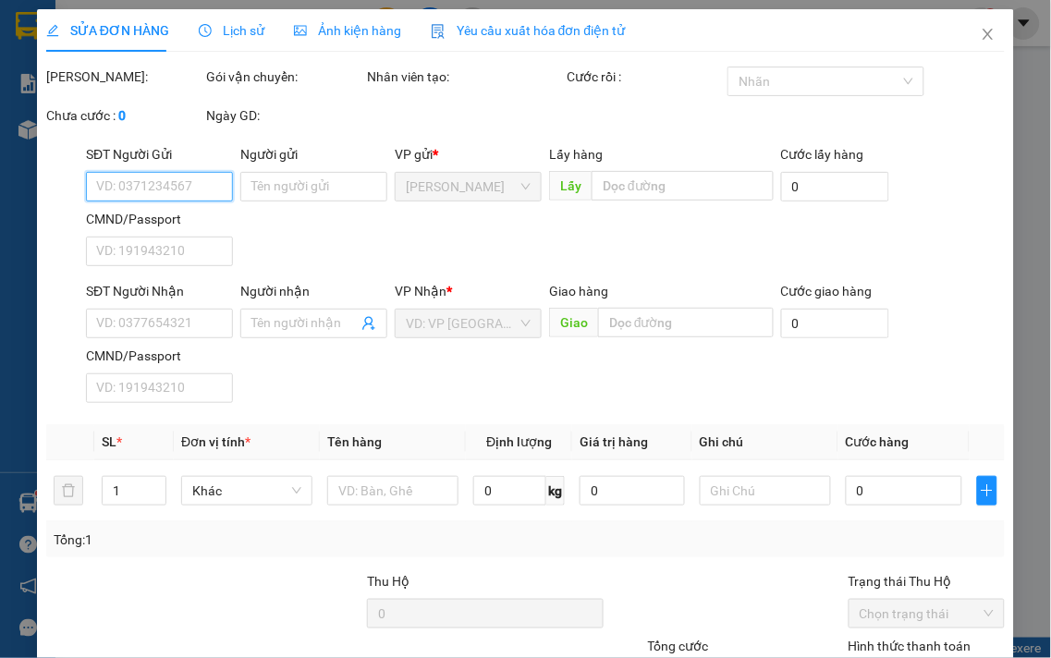
type input "0987626219"
type input "0813929737"
type input "40.000"
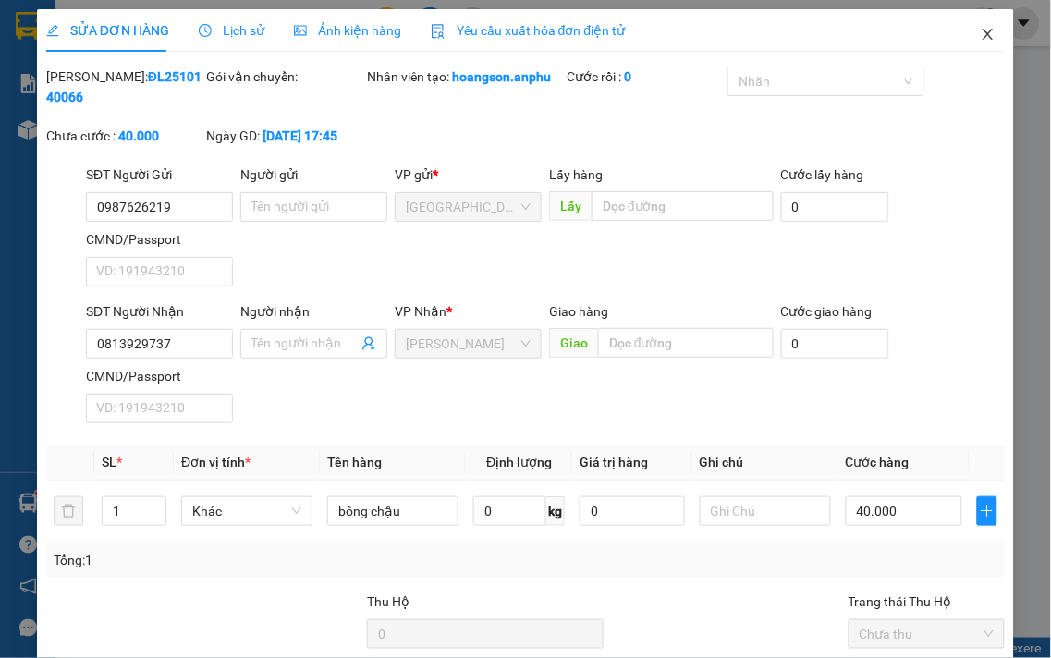
drag, startPoint x: 973, startPoint y: 42, endPoint x: 308, endPoint y: 41, distance: 664.7
click at [973, 40] on span "Close" at bounding box center [988, 35] width 52 height 52
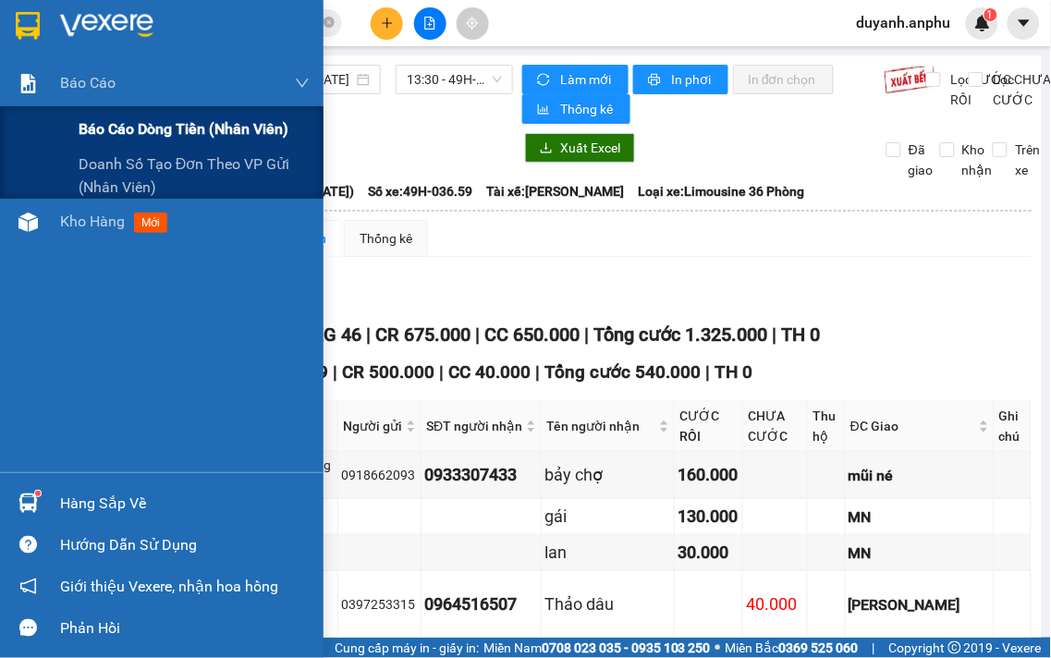
click at [104, 132] on span "Báo cáo dòng tiền (nhân viên)" at bounding box center [184, 128] width 210 height 23
